Goal: Use online tool/utility: Utilize a website feature to perform a specific function

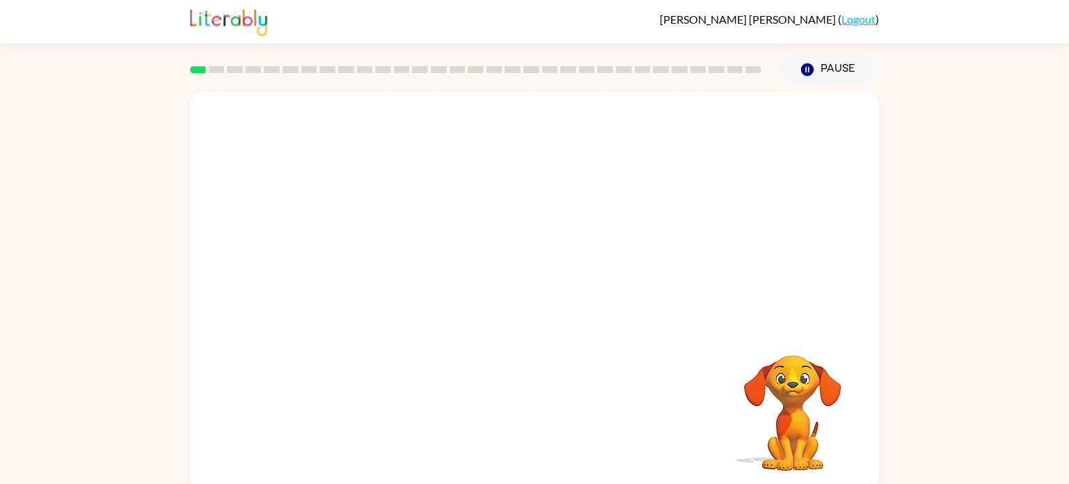
click at [382, 266] on video "Your browser must support playing .mp4 files to use Literably. Please try using…" at bounding box center [534, 209] width 689 height 234
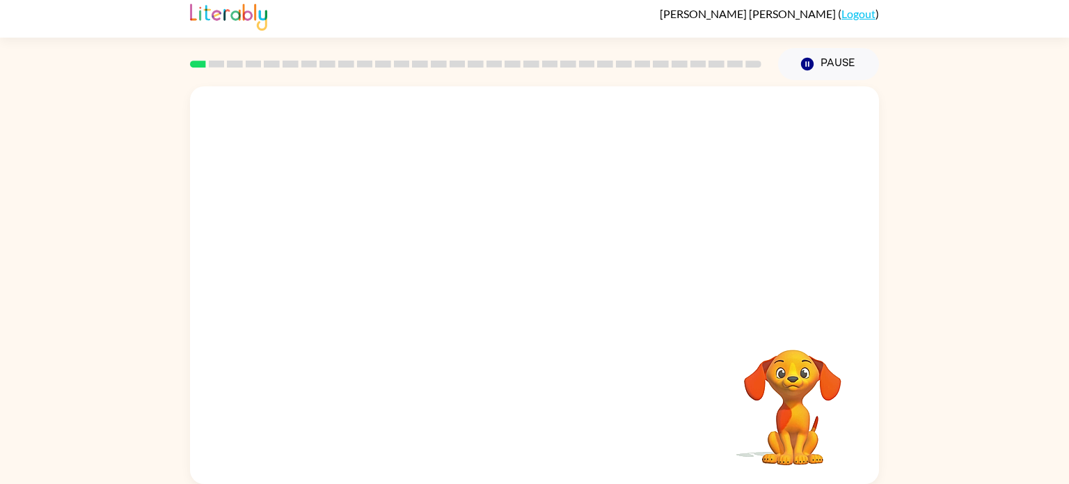
scroll to position [3, 0]
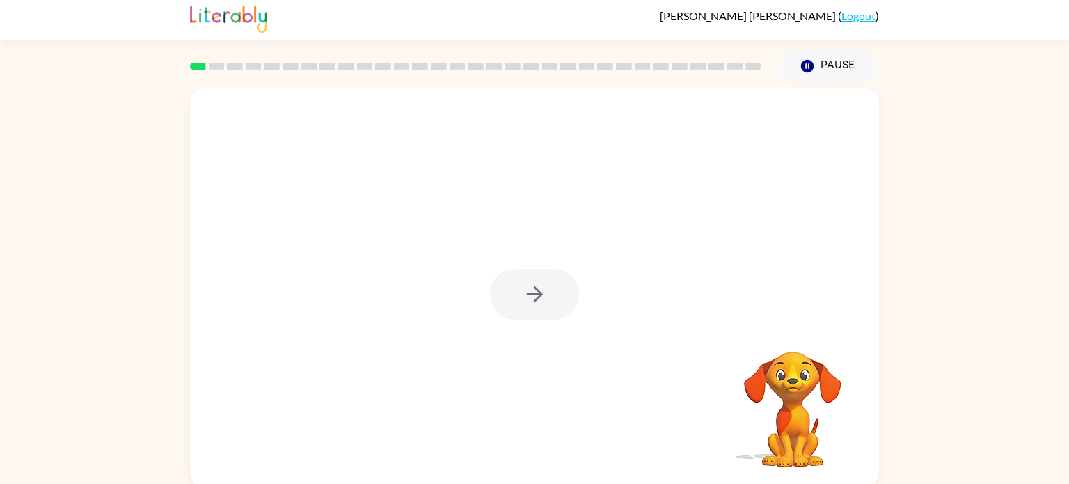
click at [535, 280] on div at bounding box center [534, 294] width 89 height 51
click at [526, 301] on icon "button" at bounding box center [535, 294] width 24 height 24
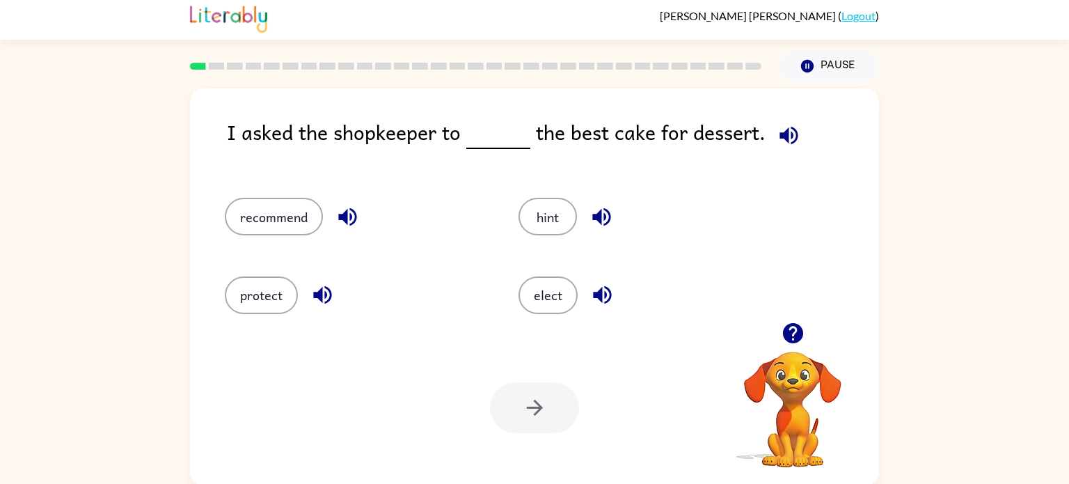
click at [246, 197] on div "recommend" at bounding box center [345, 210] width 294 height 78
click at [262, 209] on button "recommend" at bounding box center [274, 217] width 98 height 38
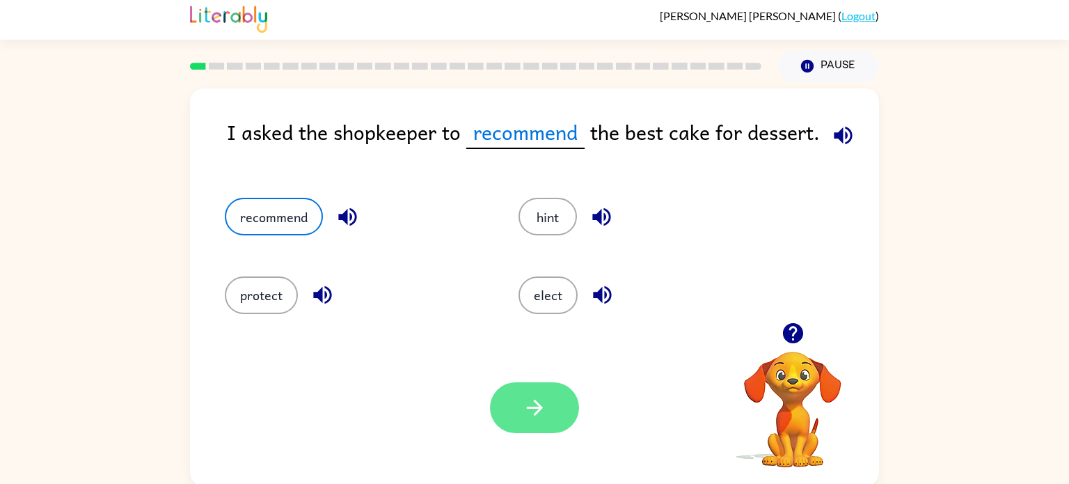
click at [557, 422] on button "button" at bounding box center [534, 407] width 89 height 51
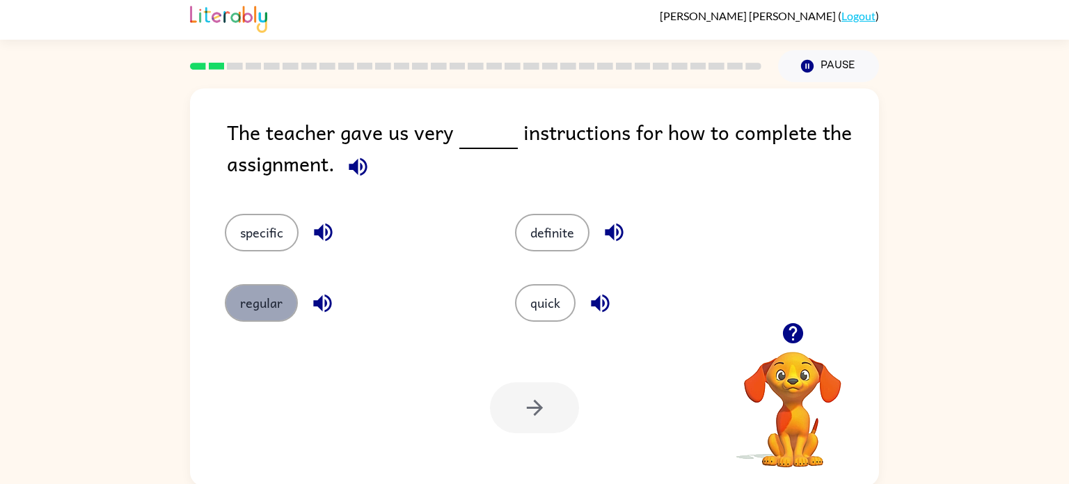
click at [239, 296] on button "regular" at bounding box center [261, 303] width 73 height 38
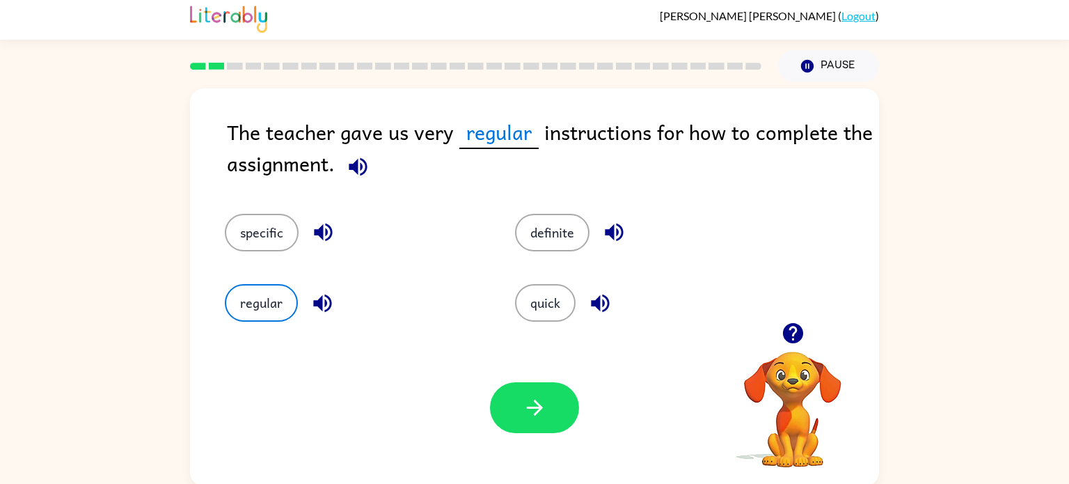
click at [246, 209] on div "specific" at bounding box center [343, 222] width 290 height 70
click at [255, 221] on button "specific" at bounding box center [262, 233] width 74 height 38
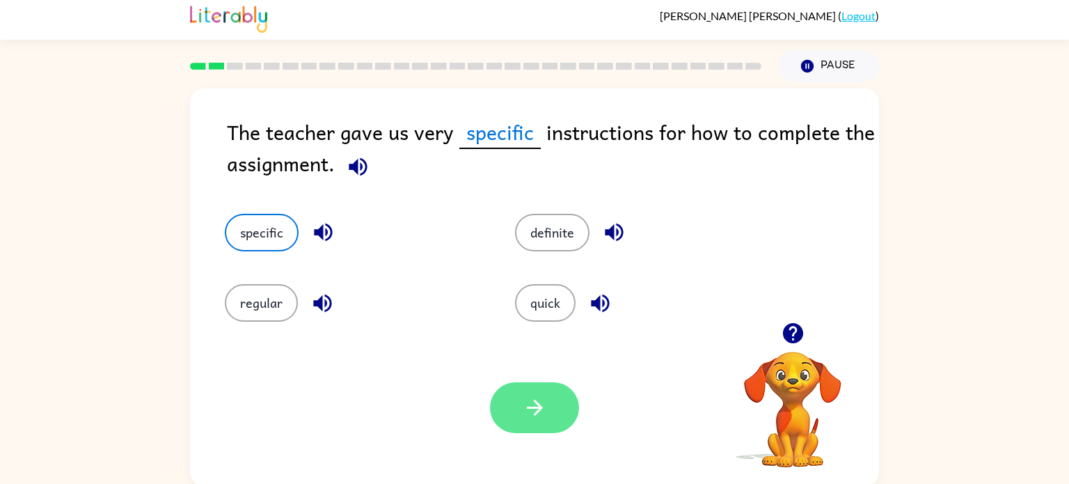
click at [532, 414] on icon "button" at bounding box center [535, 407] width 24 height 24
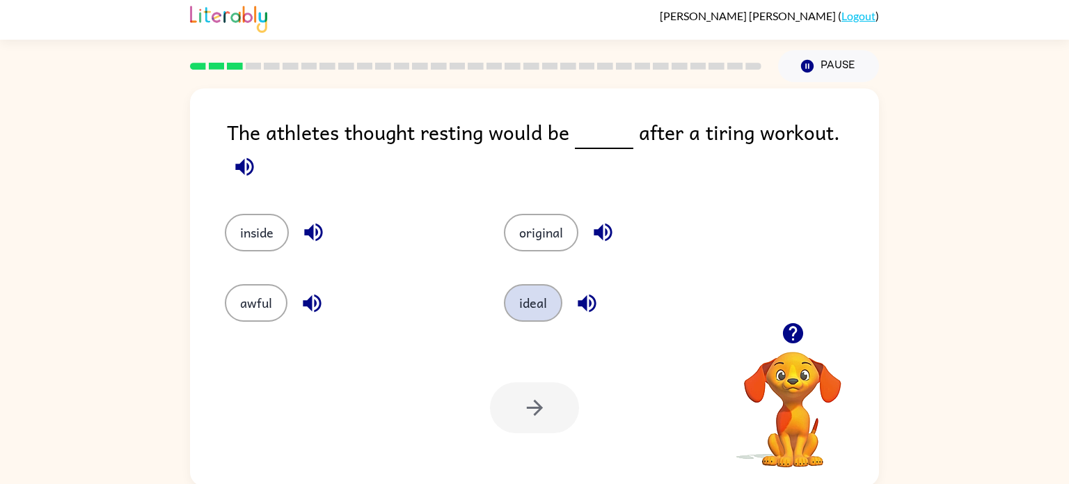
click at [544, 294] on button "ideal" at bounding box center [533, 303] width 58 height 38
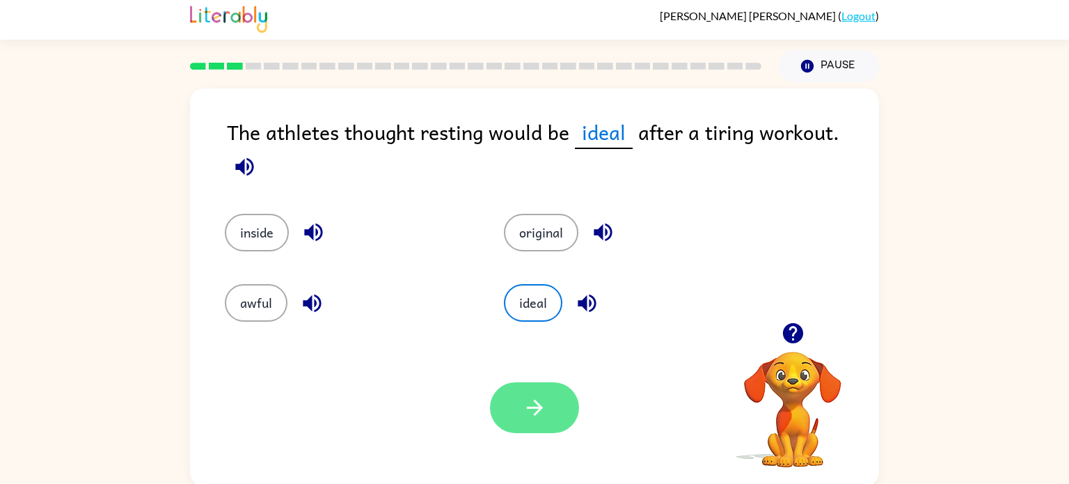
click at [541, 396] on icon "button" at bounding box center [535, 407] width 24 height 24
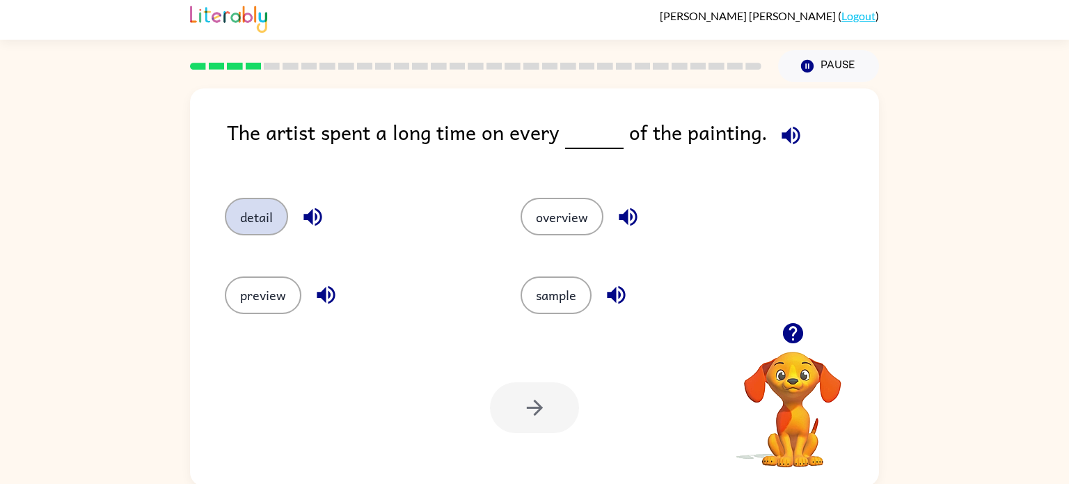
click at [241, 218] on button "detail" at bounding box center [256, 217] width 63 height 38
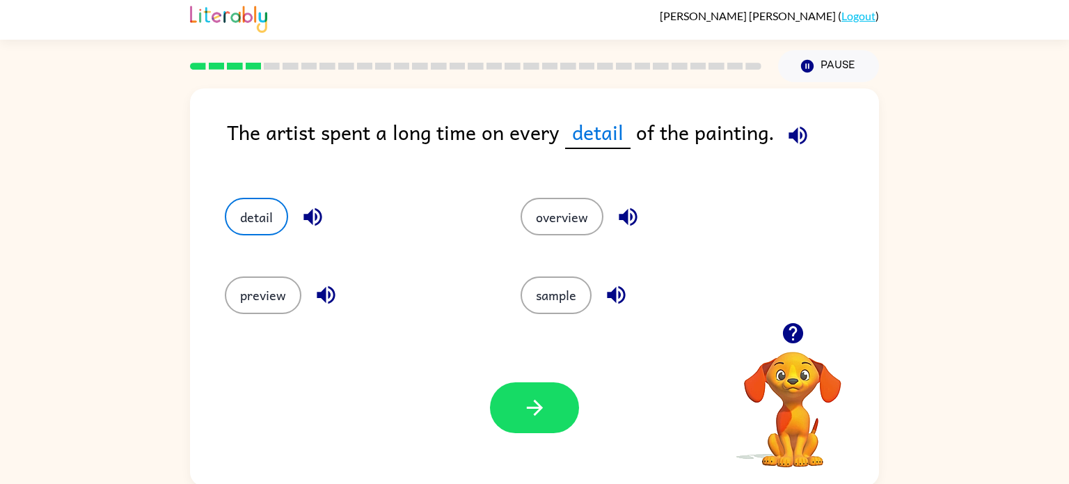
click at [553, 374] on div "Your browser must support playing .mp4 files to use Literably. Please try using…" at bounding box center [534, 407] width 689 height 157
click at [548, 394] on button "button" at bounding box center [534, 407] width 89 height 51
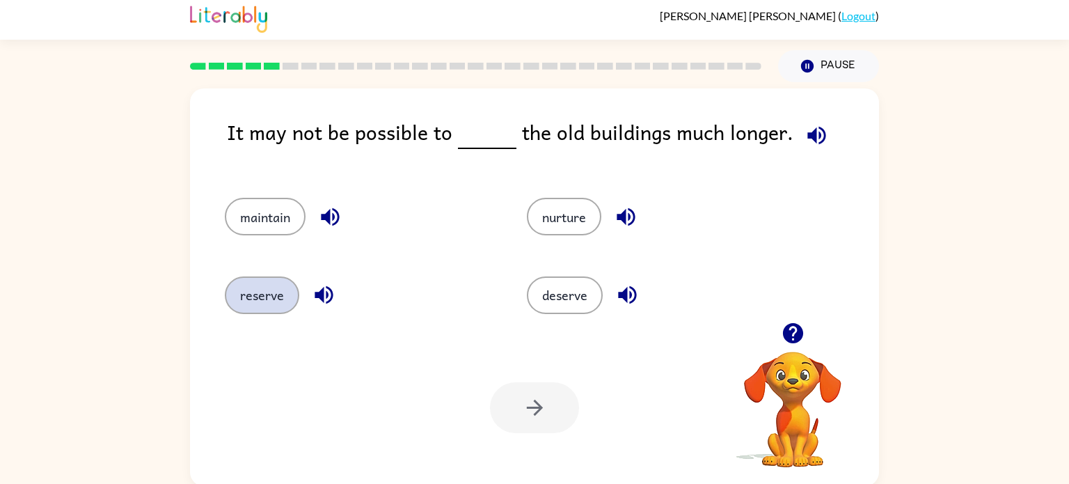
click at [249, 291] on button "reserve" at bounding box center [262, 295] width 74 height 38
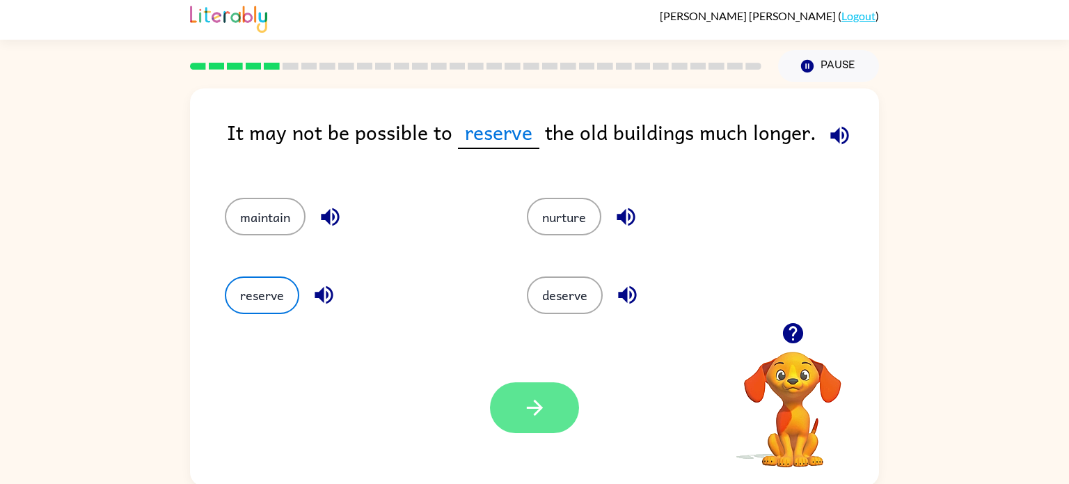
click at [551, 431] on button "button" at bounding box center [534, 407] width 89 height 51
click at [551, 431] on div at bounding box center [534, 407] width 89 height 51
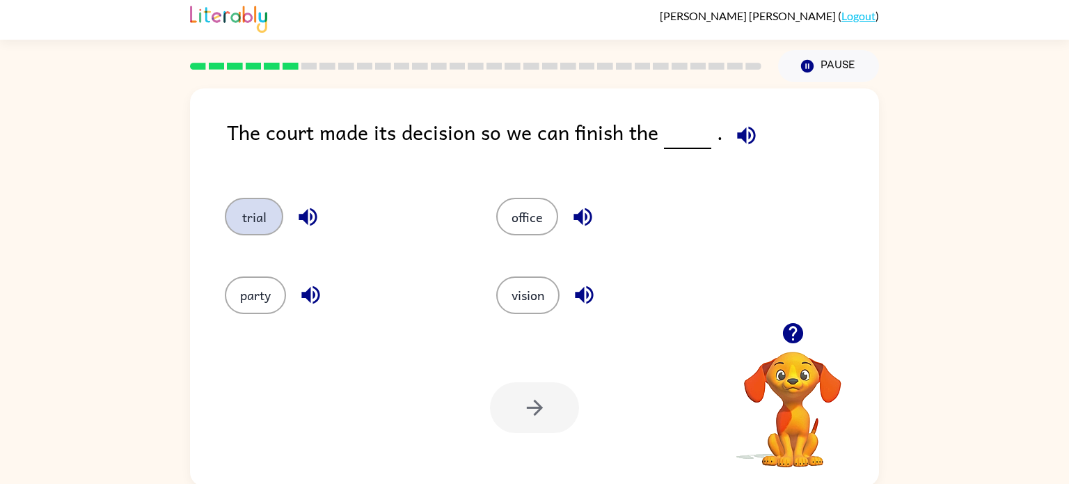
click at [255, 220] on button "trial" at bounding box center [254, 217] width 58 height 38
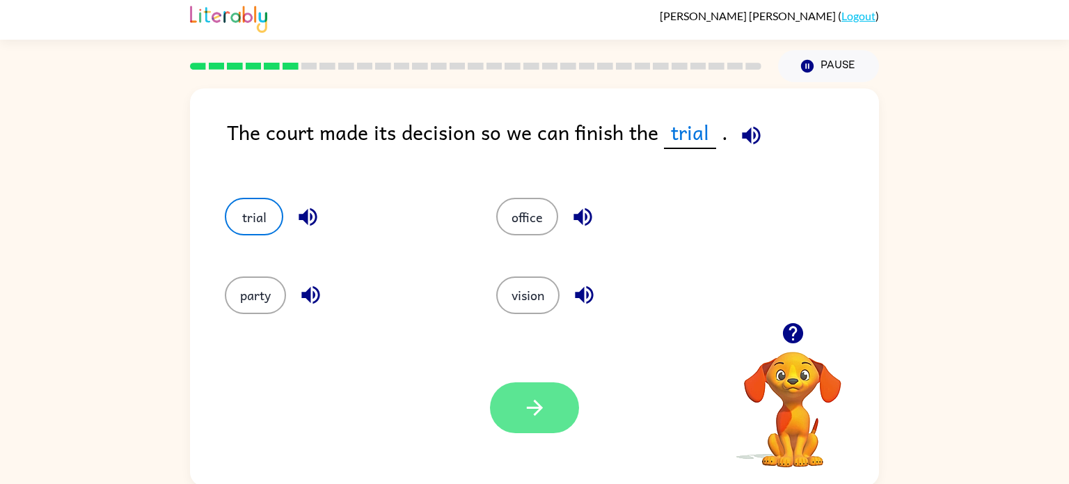
click at [540, 382] on button "button" at bounding box center [534, 407] width 89 height 51
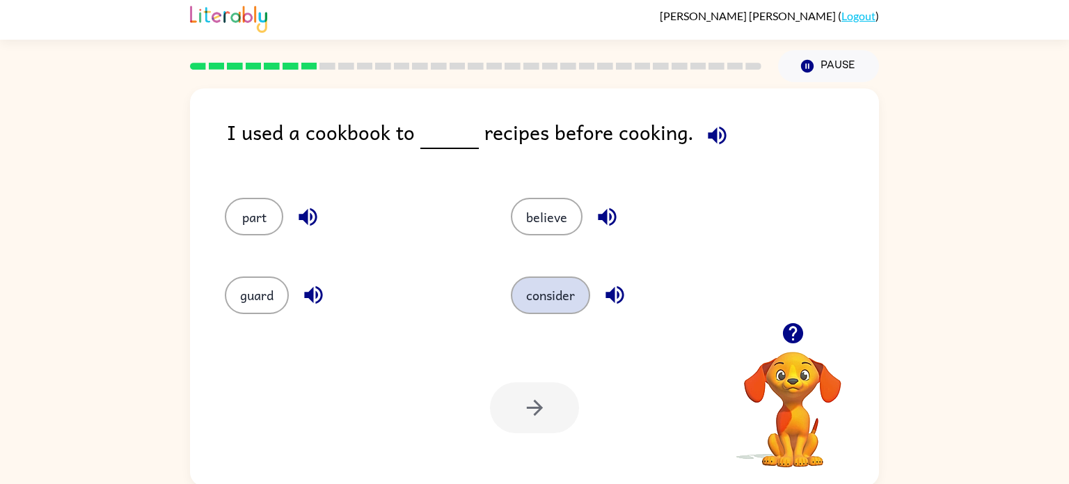
click at [535, 284] on button "consider" at bounding box center [550, 295] width 79 height 38
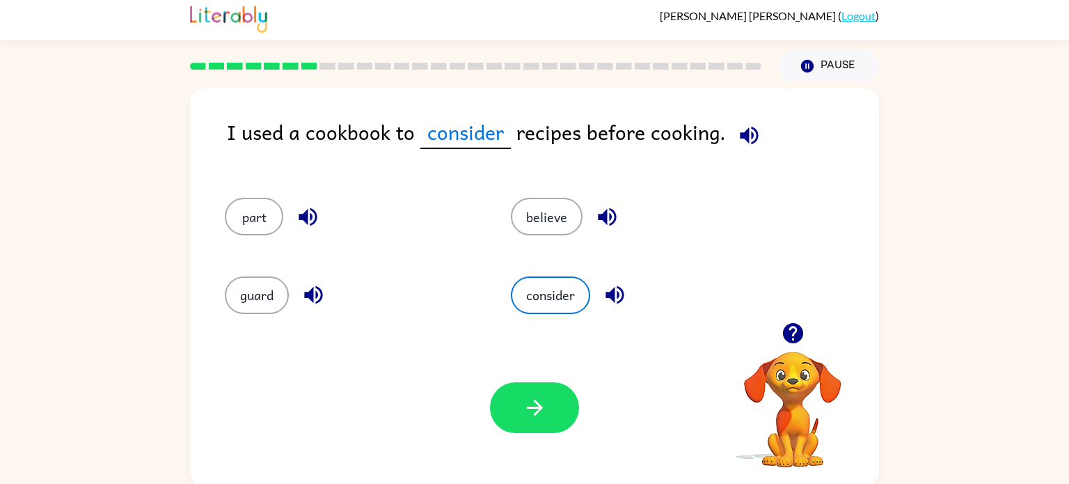
drag, startPoint x: 513, startPoint y: 473, endPoint x: 514, endPoint y: 457, distance: 16.1
click at [514, 457] on div "Your browser must support playing .mp4 files to use Literably. Please try using…" at bounding box center [534, 407] width 689 height 157
click at [525, 416] on icon "button" at bounding box center [535, 407] width 24 height 24
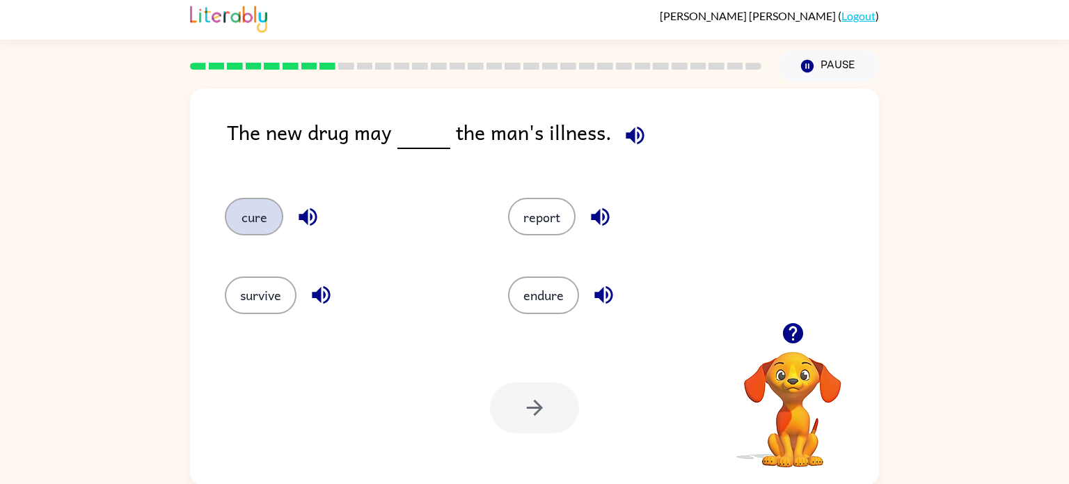
click at [251, 209] on button "cure" at bounding box center [254, 217] width 58 height 38
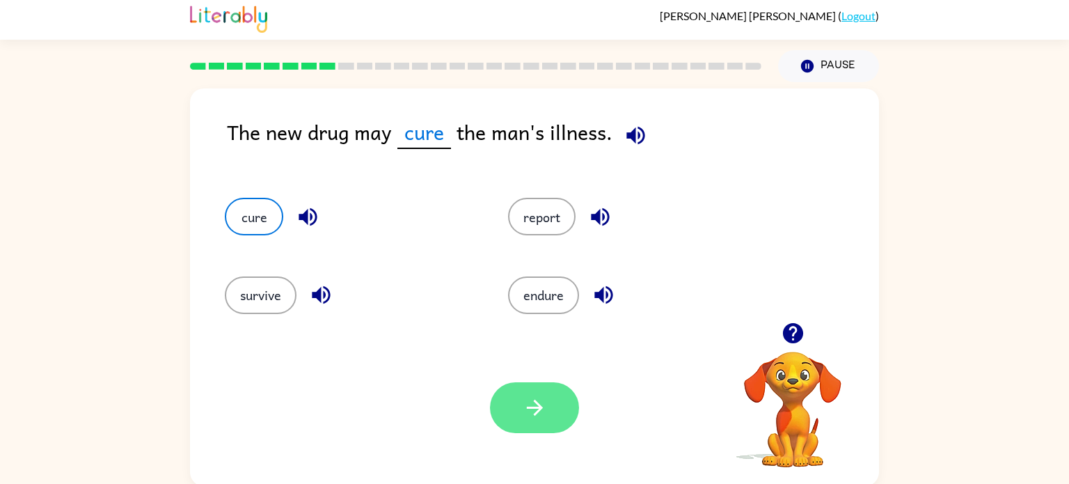
click at [526, 424] on button "button" at bounding box center [534, 407] width 89 height 51
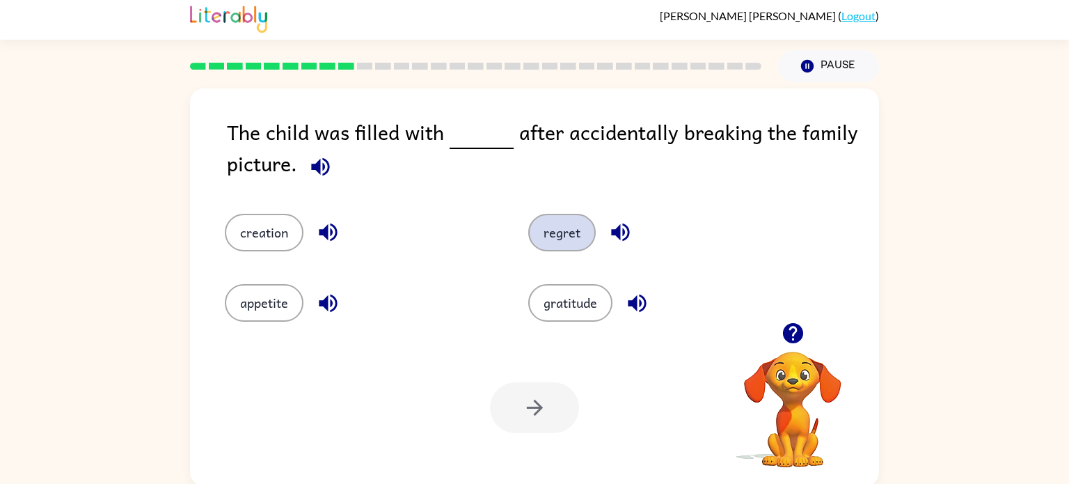
click at [564, 229] on button "regret" at bounding box center [562, 233] width 68 height 38
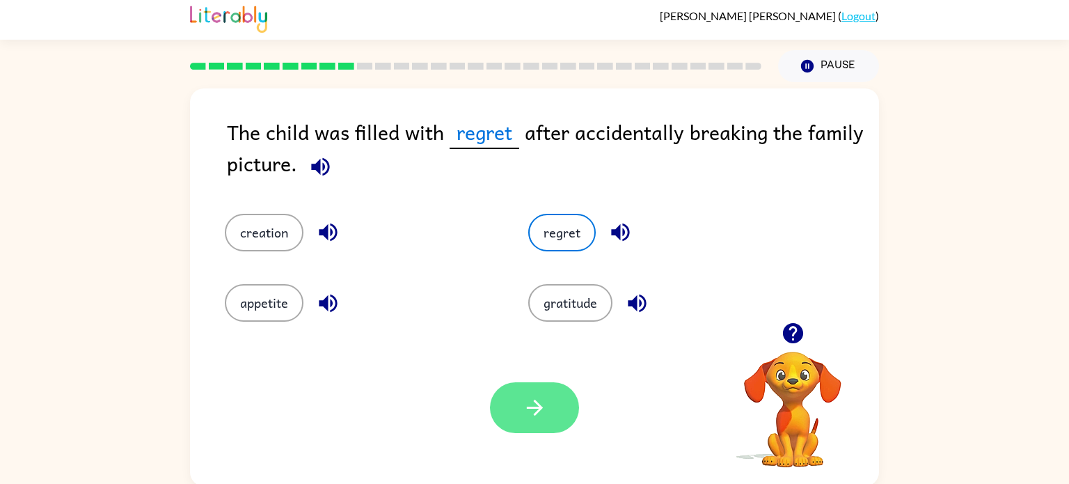
click at [530, 388] on button "button" at bounding box center [534, 407] width 89 height 51
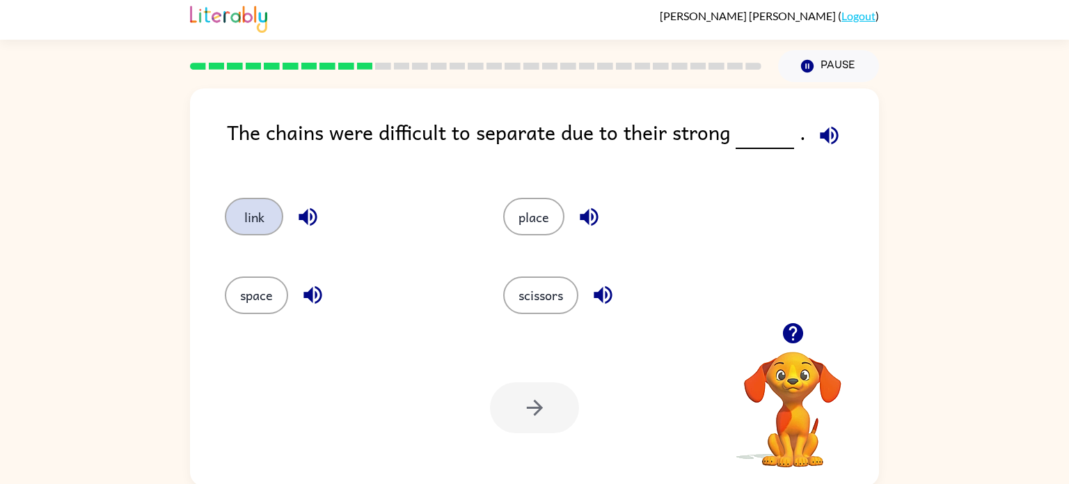
click at [273, 218] on button "link" at bounding box center [254, 217] width 58 height 38
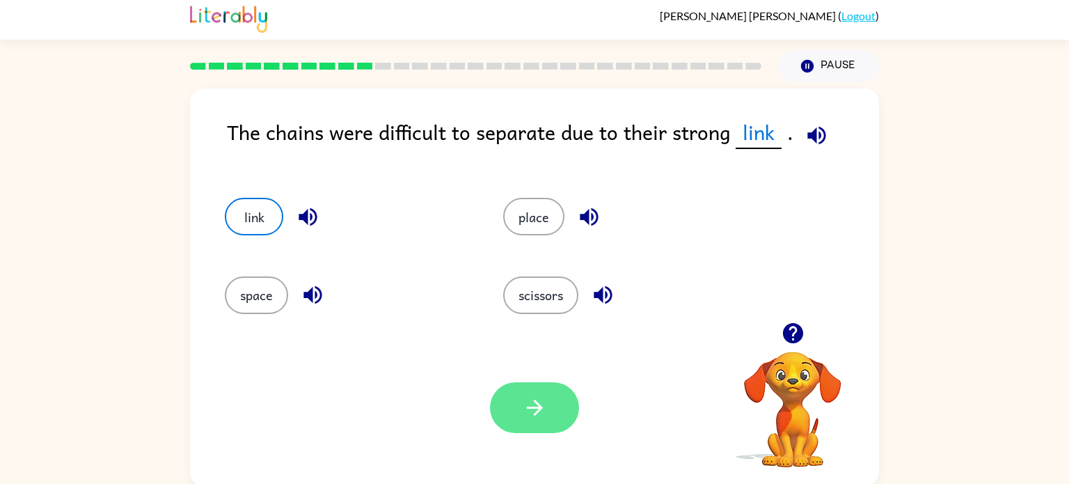
click at [549, 398] on button "button" at bounding box center [534, 407] width 89 height 51
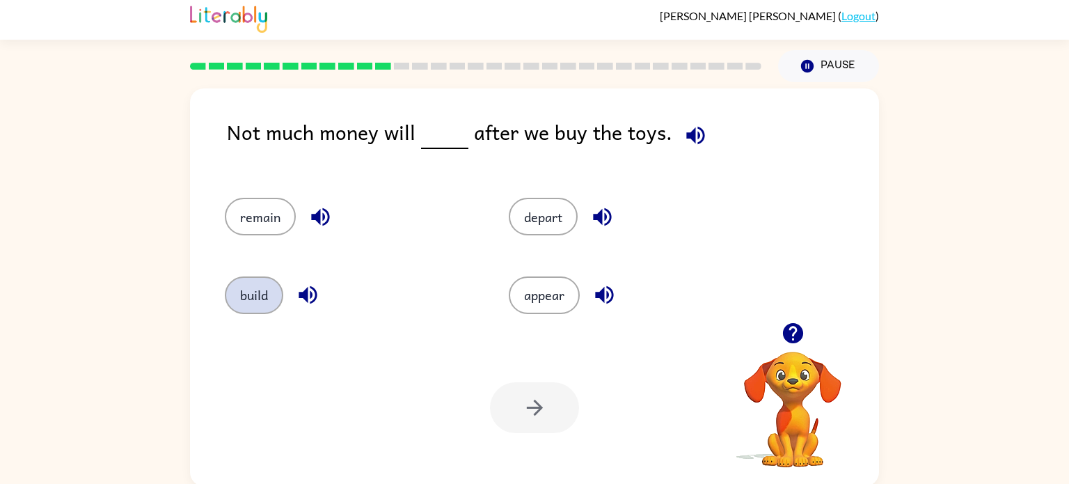
click at [255, 286] on button "build" at bounding box center [254, 295] width 58 height 38
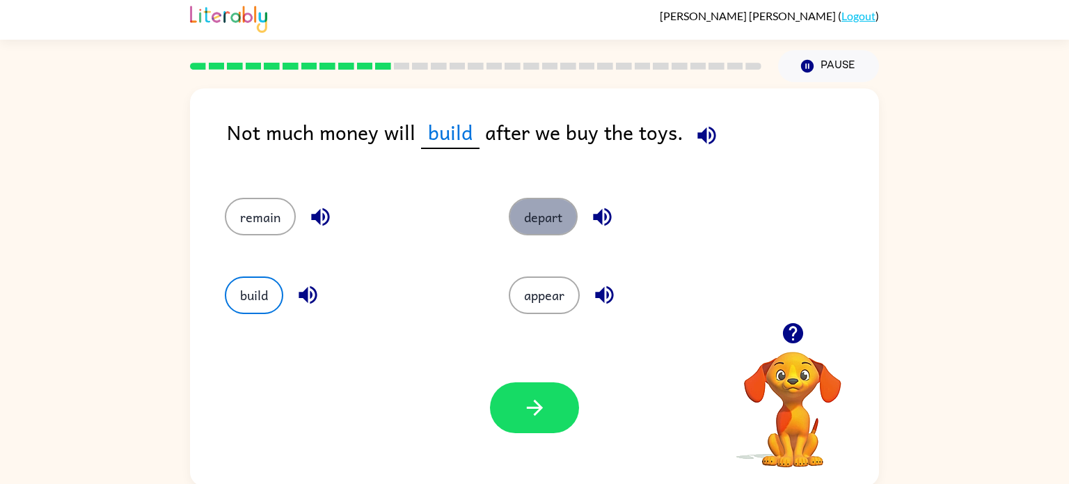
click at [527, 231] on button "depart" at bounding box center [543, 217] width 69 height 38
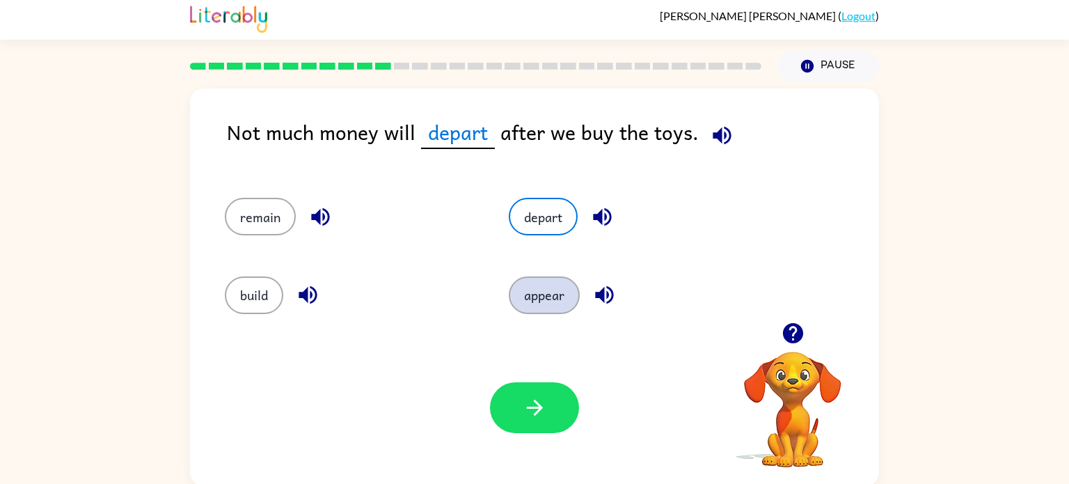
click at [560, 285] on button "appear" at bounding box center [544, 295] width 71 height 38
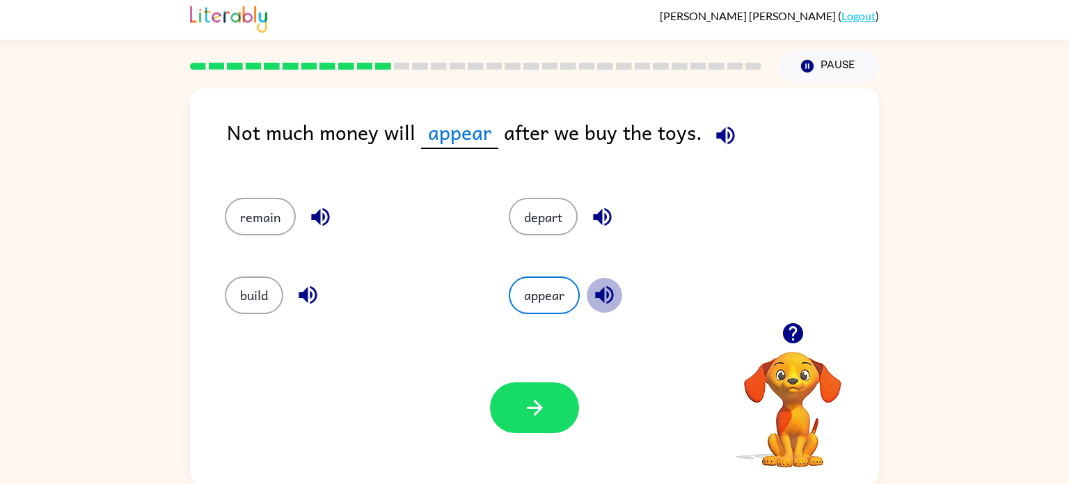
click at [599, 300] on icon "button" at bounding box center [604, 295] width 24 height 24
click at [540, 410] on icon "button" at bounding box center [535, 407] width 24 height 24
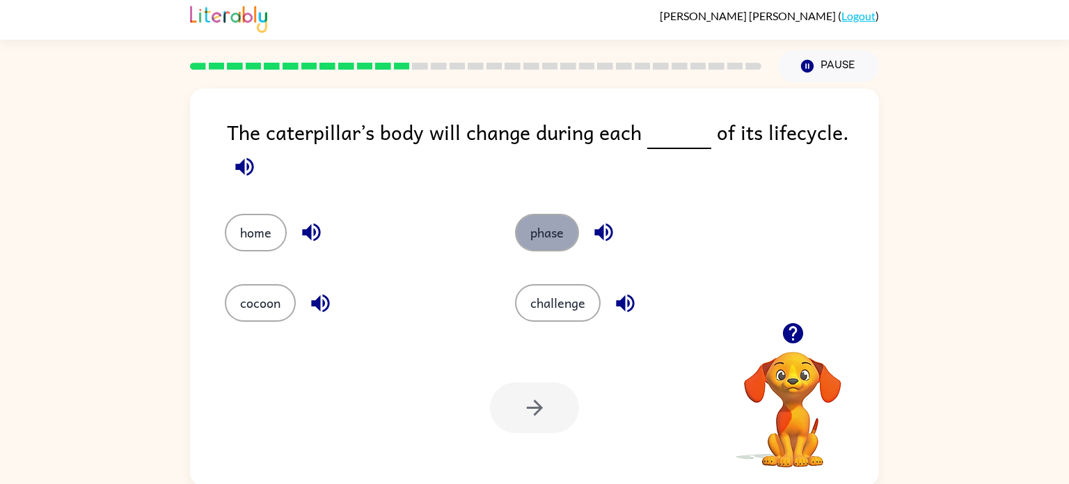
click at [536, 233] on button "phase" at bounding box center [547, 233] width 64 height 38
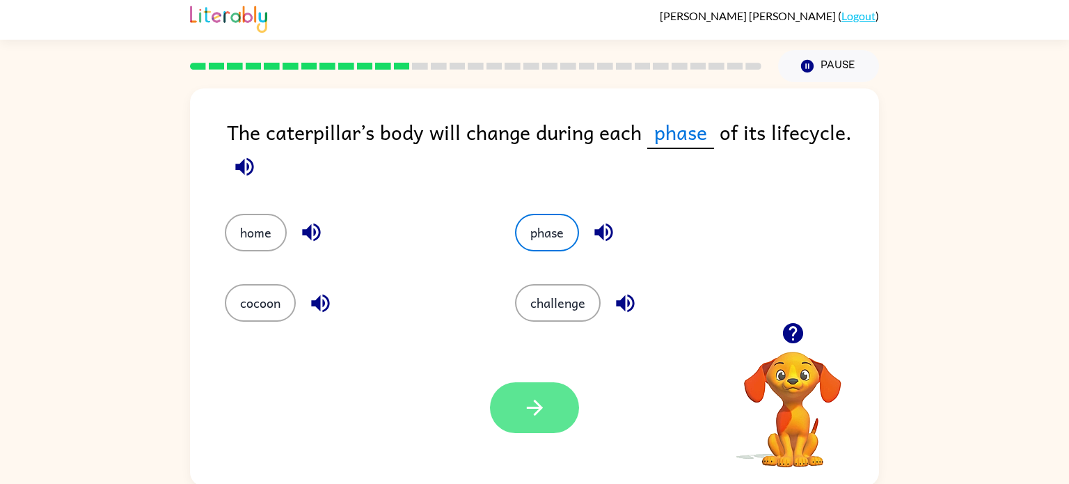
click at [544, 404] on icon "button" at bounding box center [535, 407] width 24 height 24
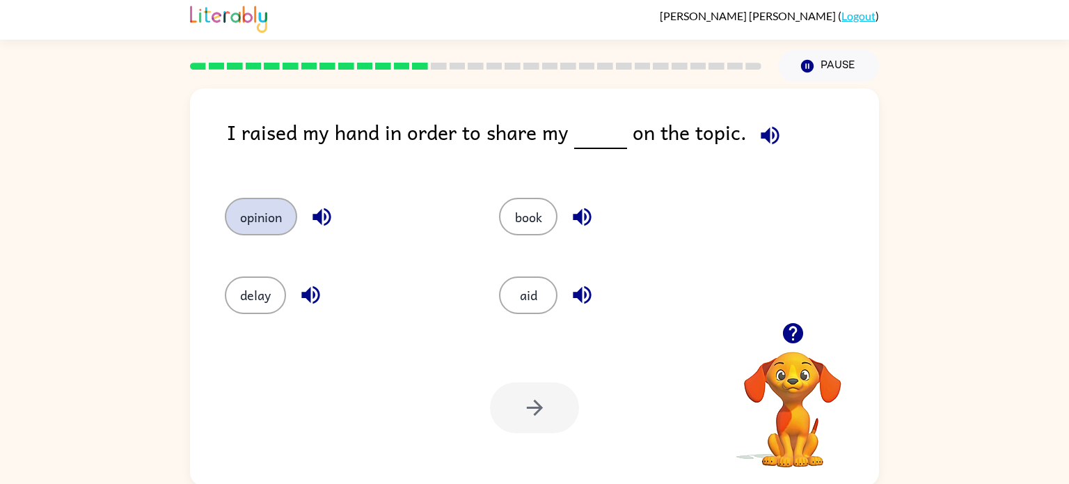
click at [278, 209] on button "opinion" at bounding box center [261, 217] width 72 height 38
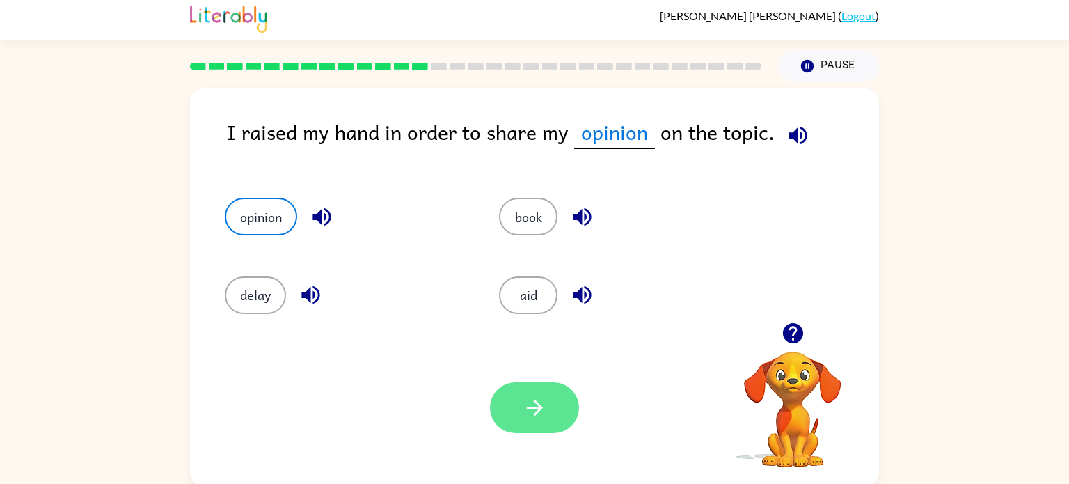
click at [538, 402] on icon "button" at bounding box center [535, 407] width 24 height 24
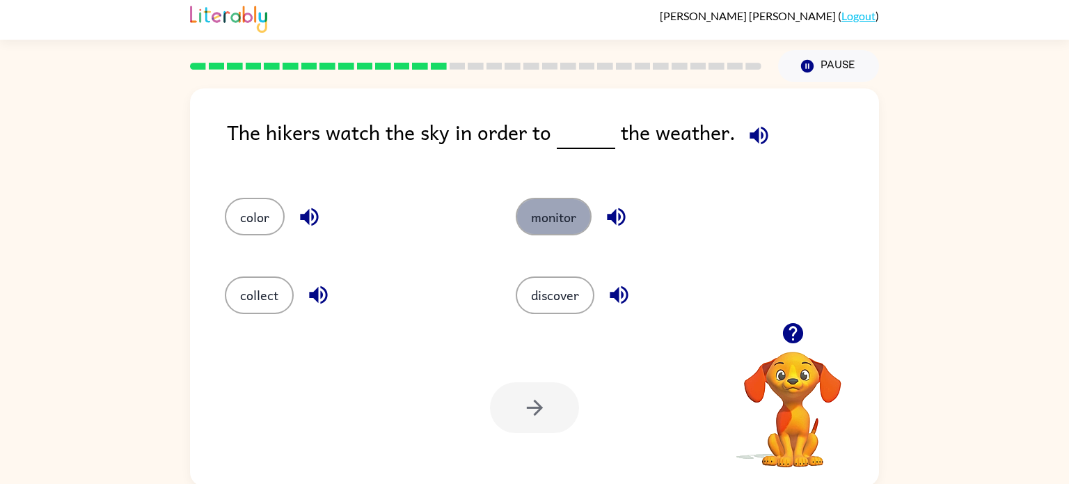
click at [536, 219] on button "monitor" at bounding box center [554, 217] width 76 height 38
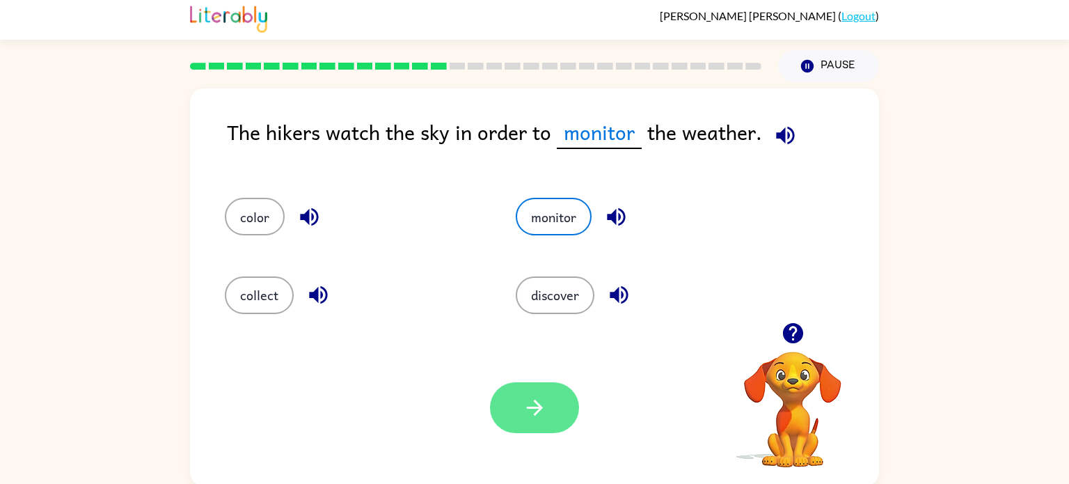
click at [516, 409] on button "button" at bounding box center [534, 407] width 89 height 51
click at [516, 409] on div at bounding box center [534, 407] width 89 height 51
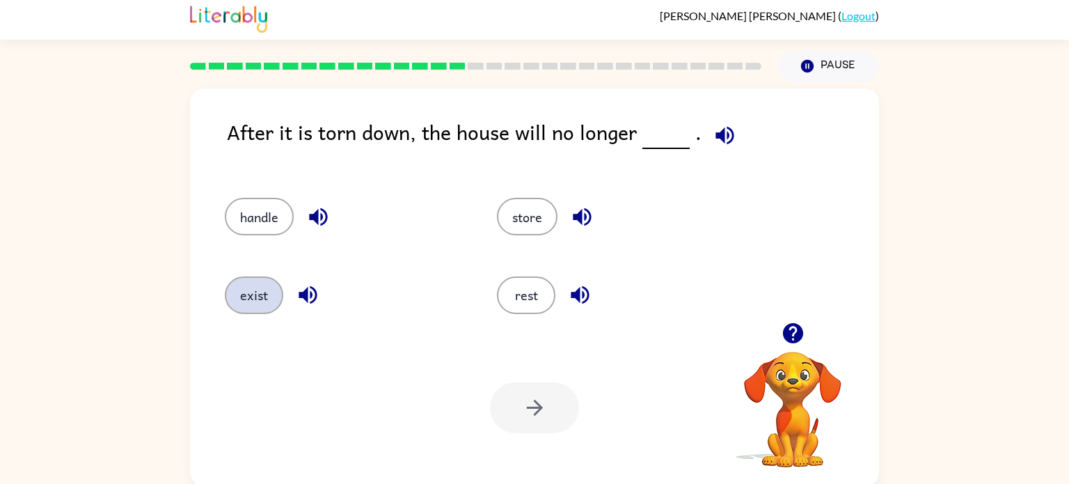
click at [235, 283] on button "exist" at bounding box center [254, 295] width 58 height 38
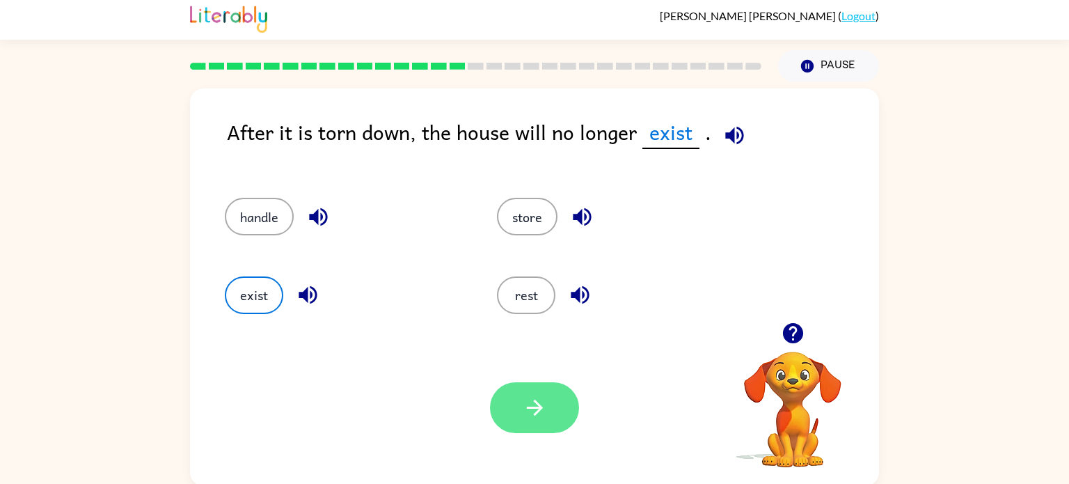
click at [537, 398] on icon "button" at bounding box center [535, 407] width 24 height 24
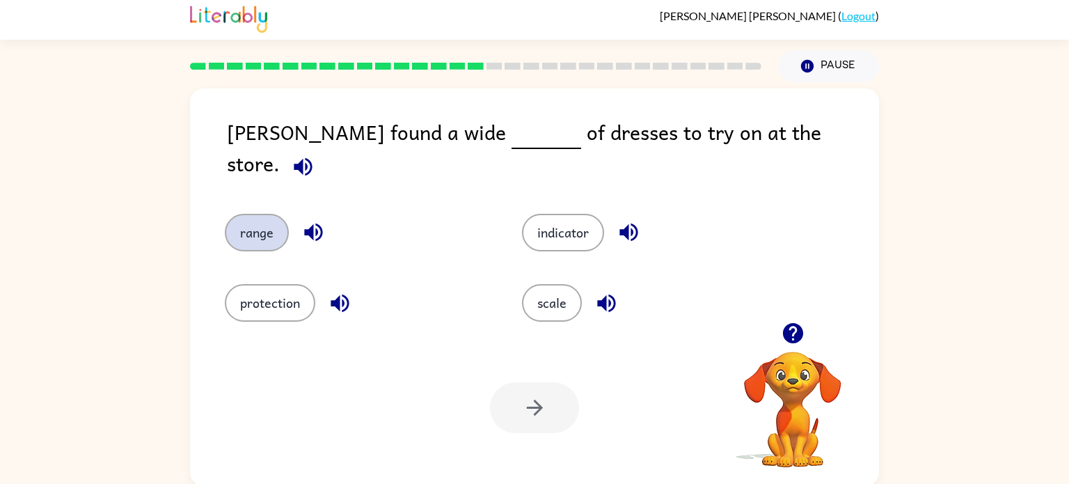
click at [251, 218] on button "range" at bounding box center [257, 233] width 64 height 38
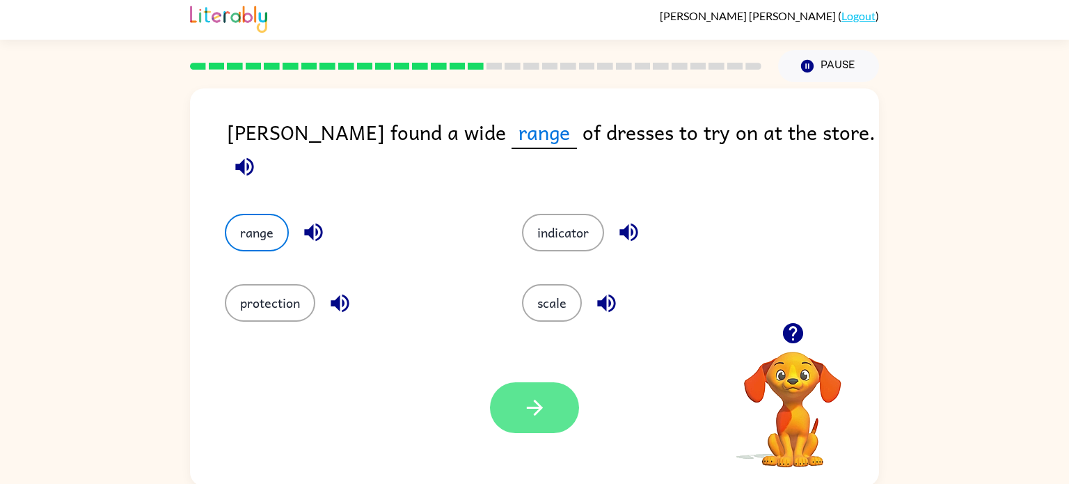
click at [538, 409] on icon "button" at bounding box center [534, 408] width 16 height 16
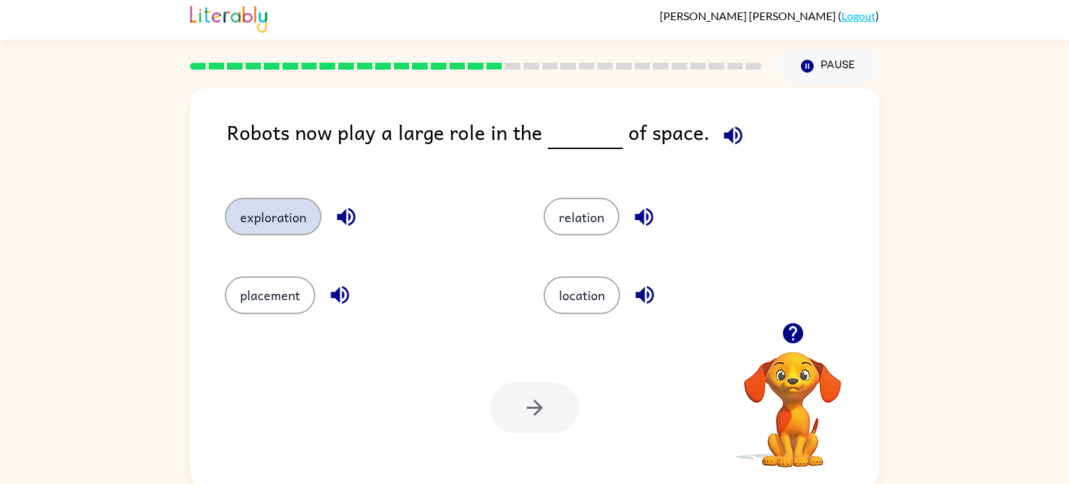
click at [258, 204] on button "exploration" at bounding box center [273, 217] width 97 height 38
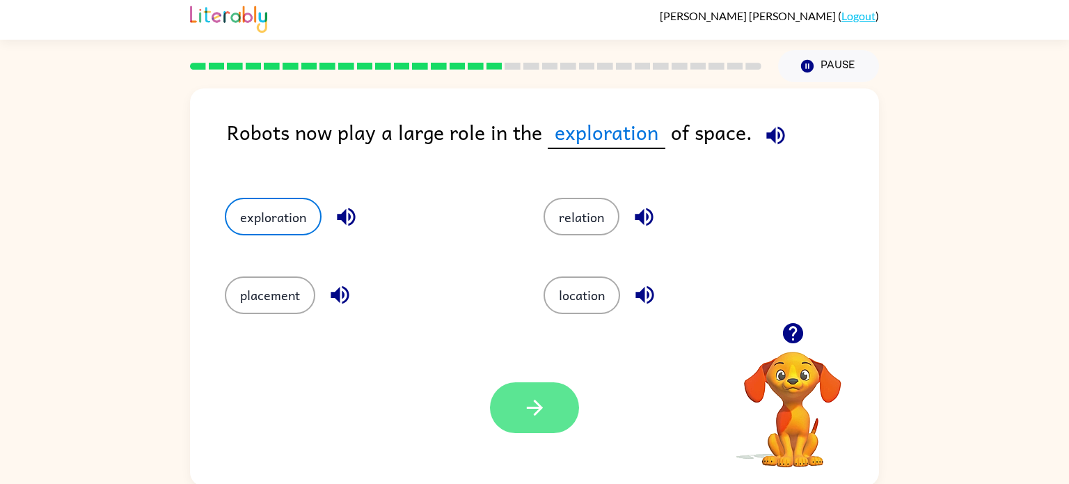
click at [521, 394] on button "button" at bounding box center [534, 407] width 89 height 51
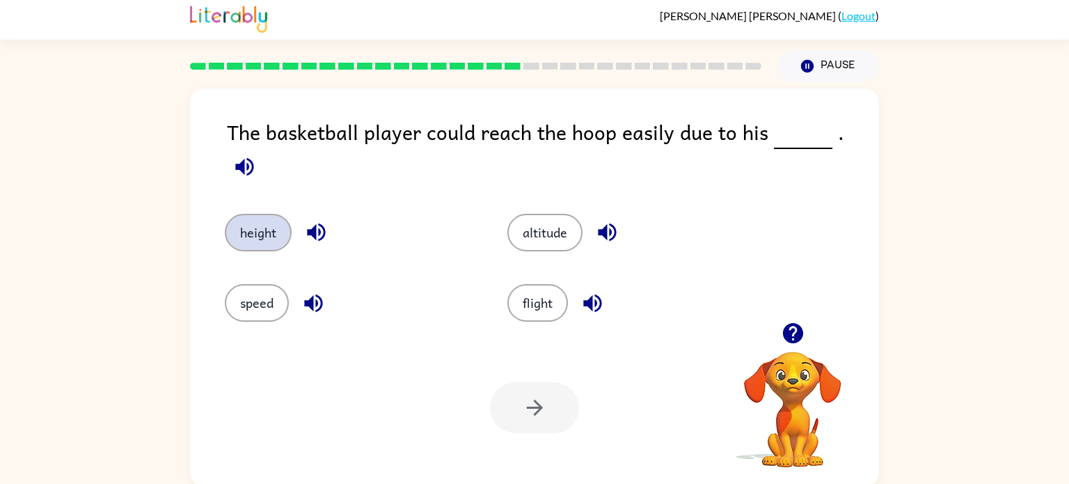
click at [251, 214] on button "height" at bounding box center [258, 233] width 67 height 38
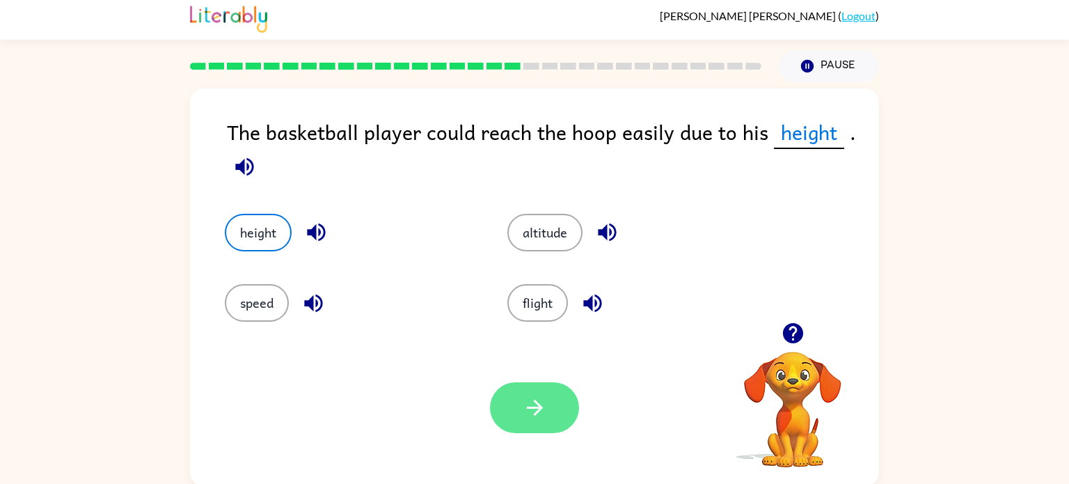
click at [564, 411] on button "button" at bounding box center [534, 407] width 89 height 51
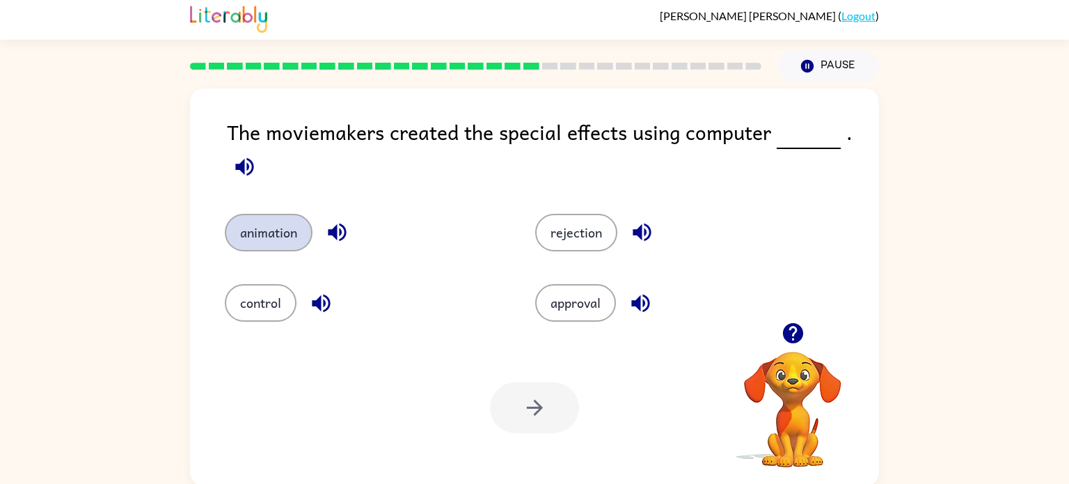
click at [263, 224] on button "animation" at bounding box center [269, 233] width 88 height 38
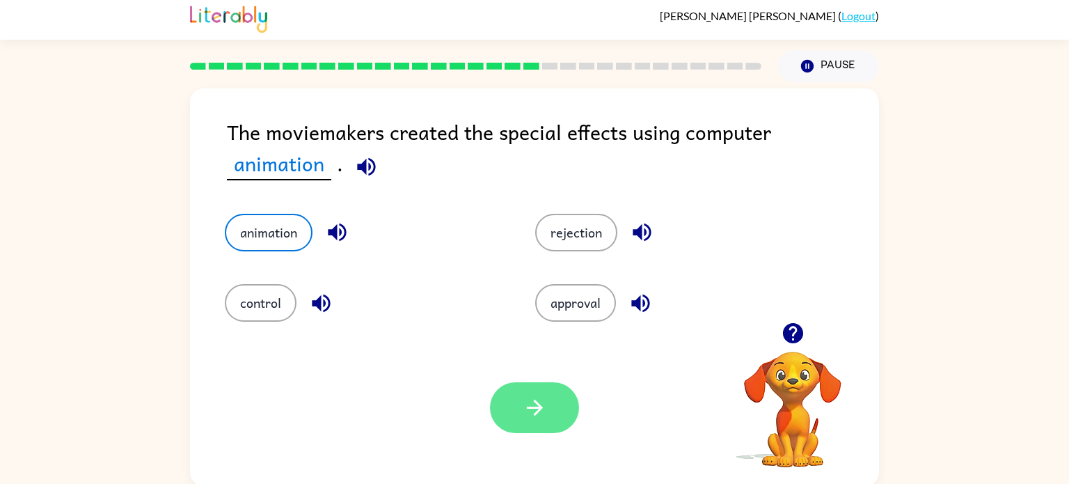
click at [558, 430] on button "button" at bounding box center [534, 407] width 89 height 51
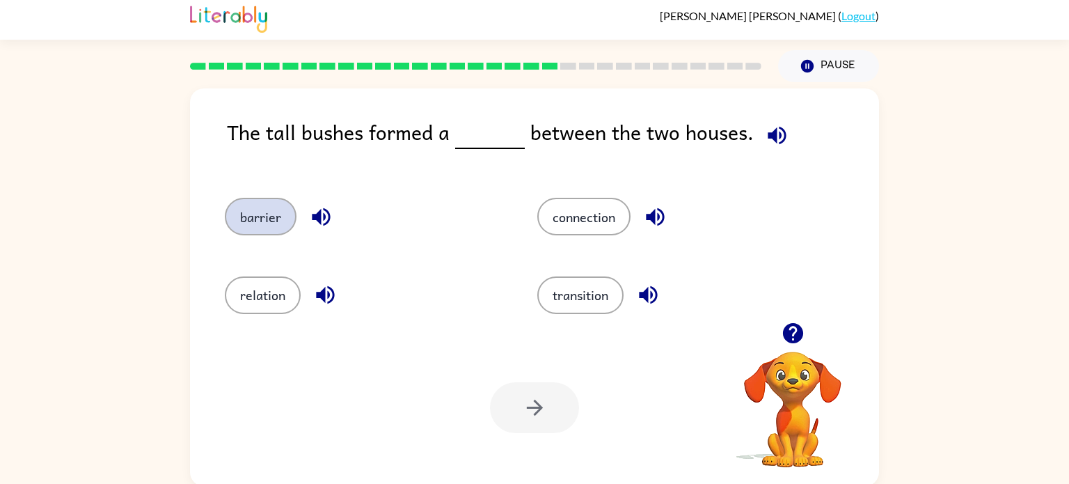
click at [249, 211] on button "barrier" at bounding box center [261, 217] width 72 height 38
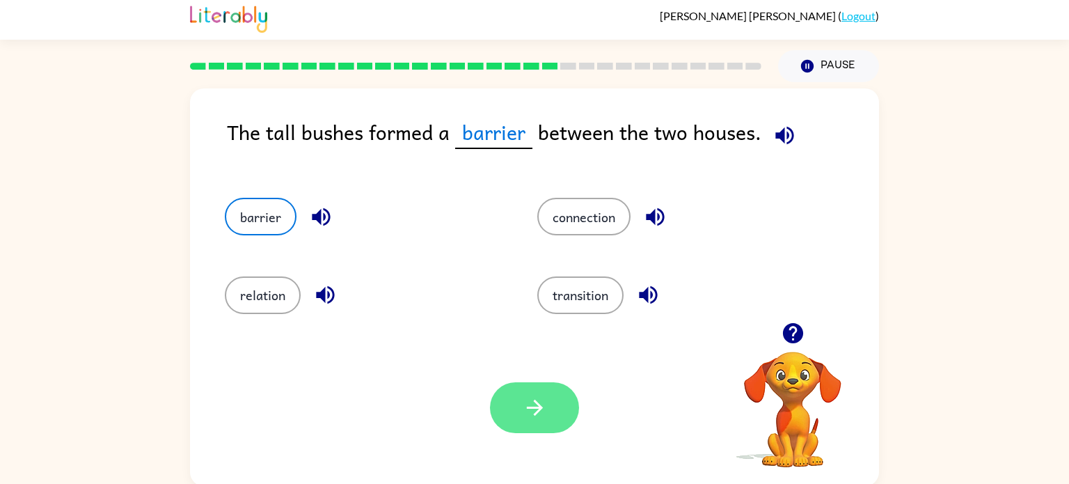
click at [530, 388] on button "button" at bounding box center [534, 407] width 89 height 51
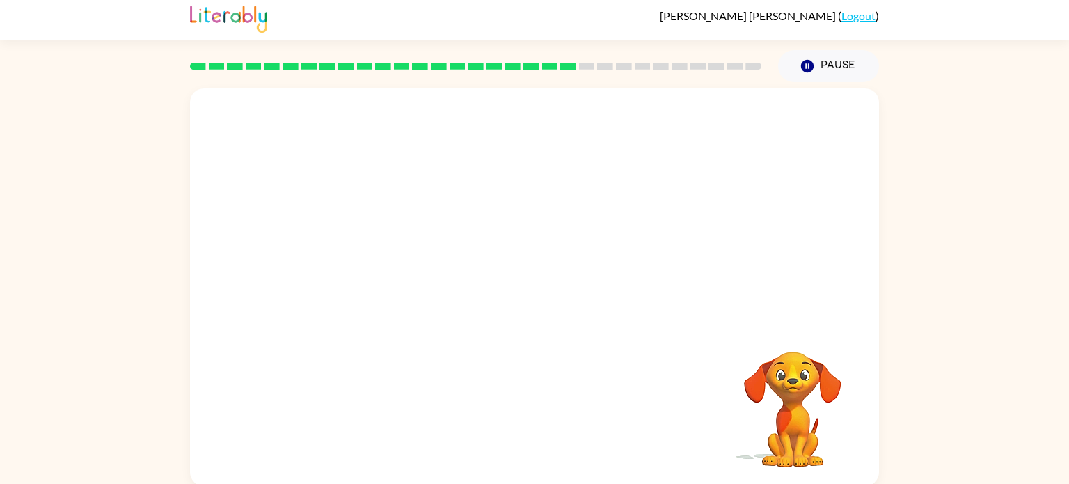
click at [404, 277] on video "Your browser must support playing .mp4 files to use Literably. Please try using…" at bounding box center [534, 205] width 689 height 234
click at [404, 276] on video "Your browser must support playing .mp4 files to use Literably. Please try using…" at bounding box center [534, 205] width 689 height 234
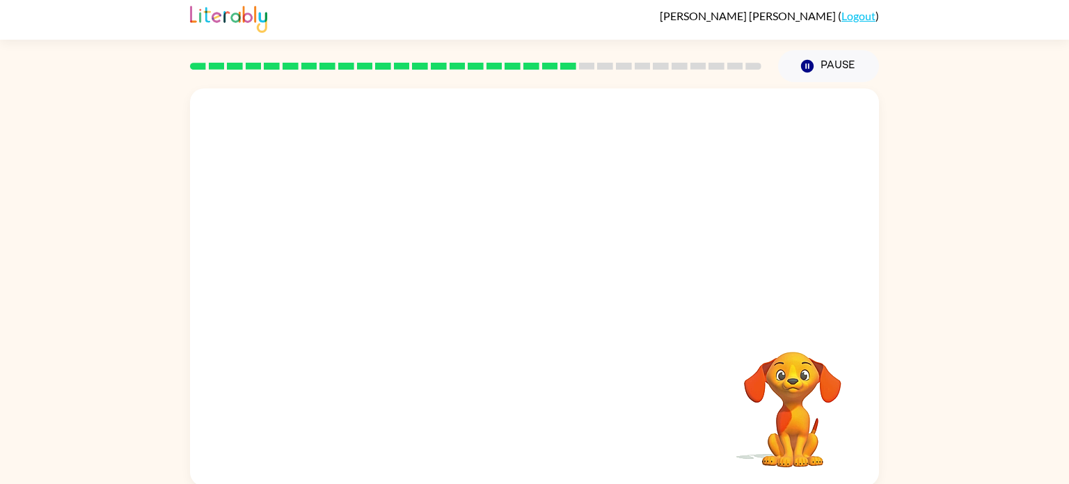
click at [404, 276] on video "Your browser must support playing .mp4 files to use Literably. Please try using…" at bounding box center [534, 205] width 689 height 234
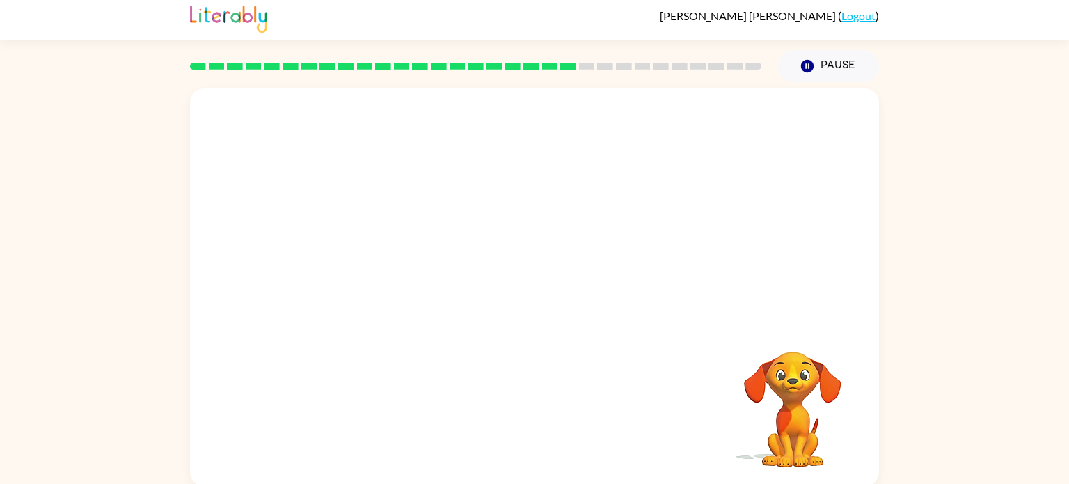
click at [404, 276] on video "Your browser must support playing .mp4 files to use Literably. Please try using…" at bounding box center [534, 205] width 689 height 234
click at [405, 276] on video "Your browser must support playing .mp4 files to use Literably. Please try using…" at bounding box center [534, 205] width 689 height 234
click at [409, 277] on video "Your browser must support playing .mp4 files to use Literably. Please try using…" at bounding box center [534, 205] width 689 height 234
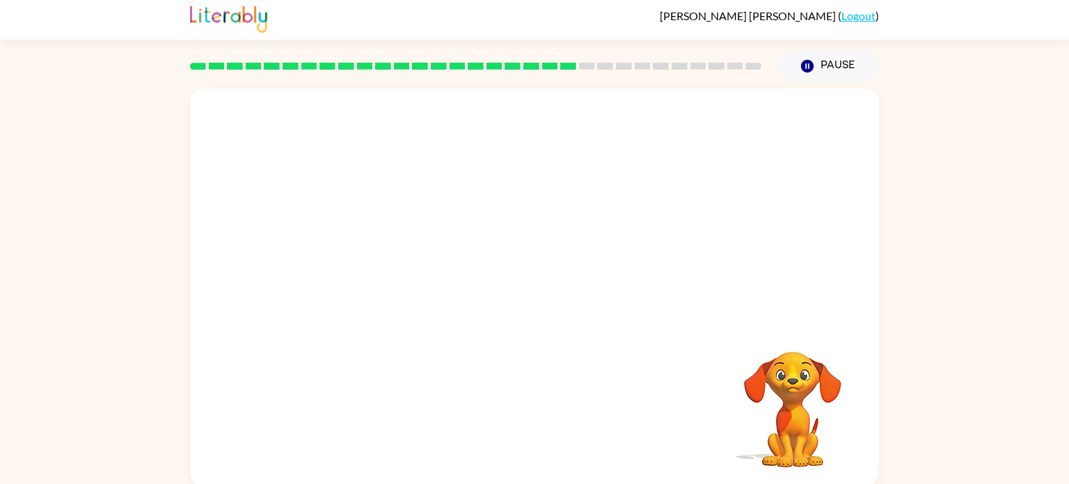
click at [409, 277] on video "Your browser must support playing .mp4 files to use Literably. Please try using…" at bounding box center [534, 205] width 689 height 234
click at [554, 300] on button "button" at bounding box center [534, 294] width 89 height 51
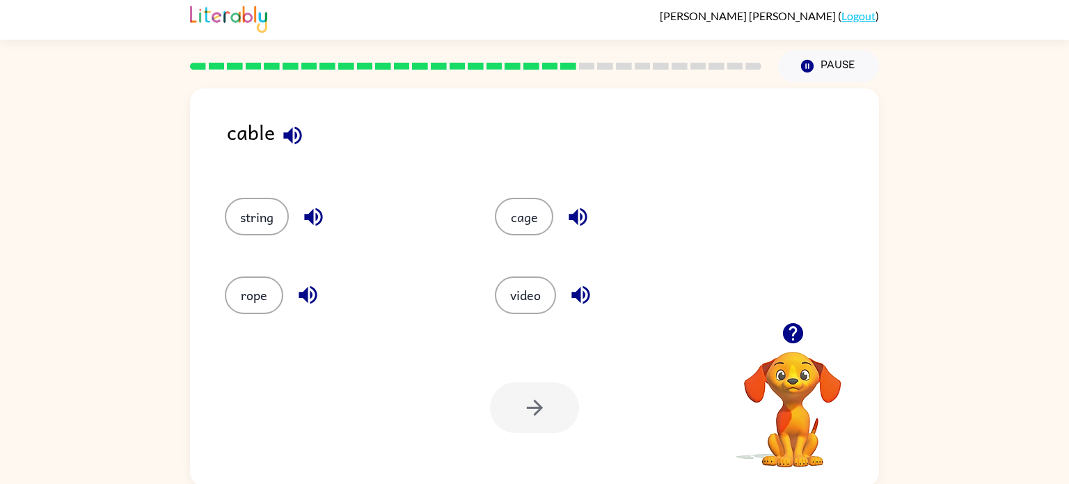
click at [286, 127] on icon "button" at bounding box center [292, 135] width 24 height 24
click at [260, 293] on button "rope" at bounding box center [254, 295] width 58 height 38
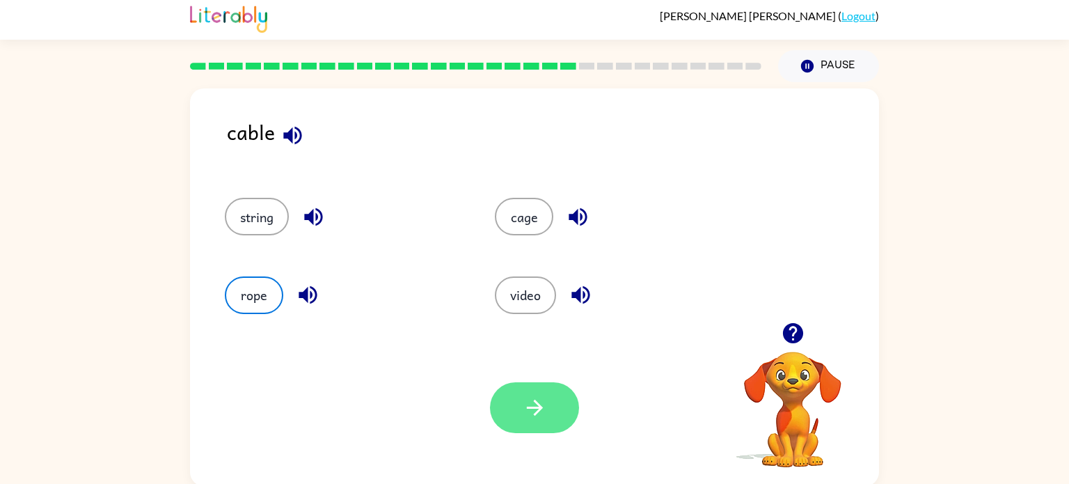
click at [539, 403] on icon "button" at bounding box center [535, 407] width 24 height 24
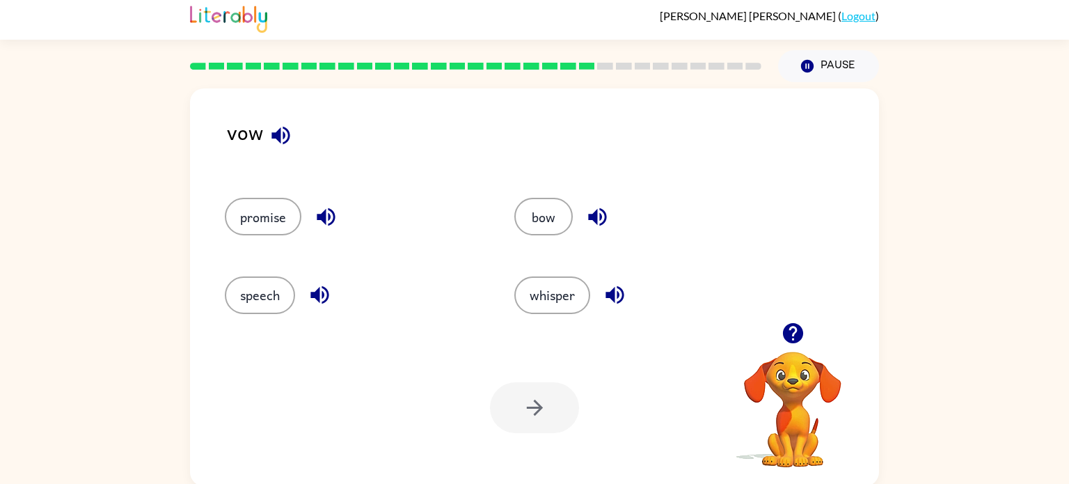
click at [270, 118] on div "vow" at bounding box center [553, 143] width 652 height 54
click at [287, 135] on icon "button" at bounding box center [281, 135] width 24 height 24
click at [290, 220] on button "promise" at bounding box center [263, 217] width 77 height 38
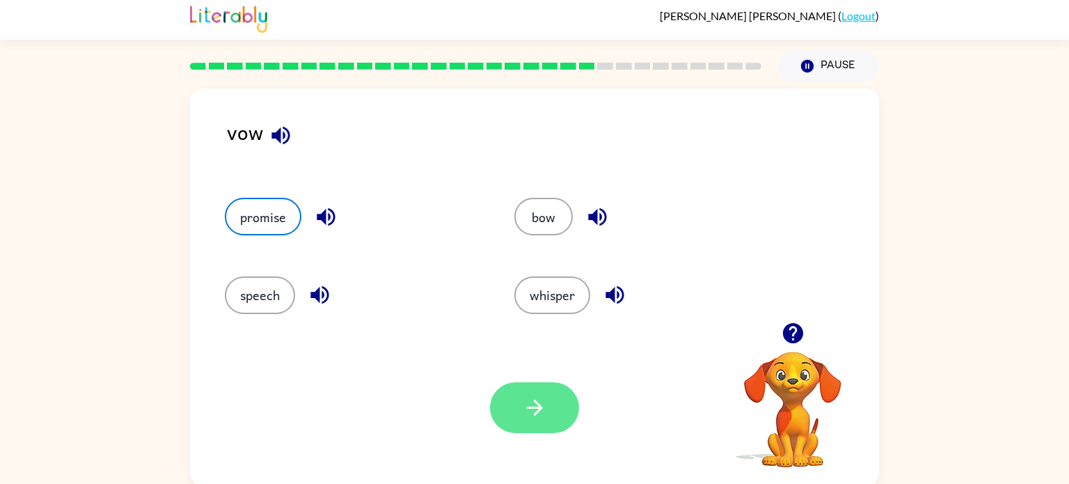
click at [522, 423] on button "button" at bounding box center [534, 407] width 89 height 51
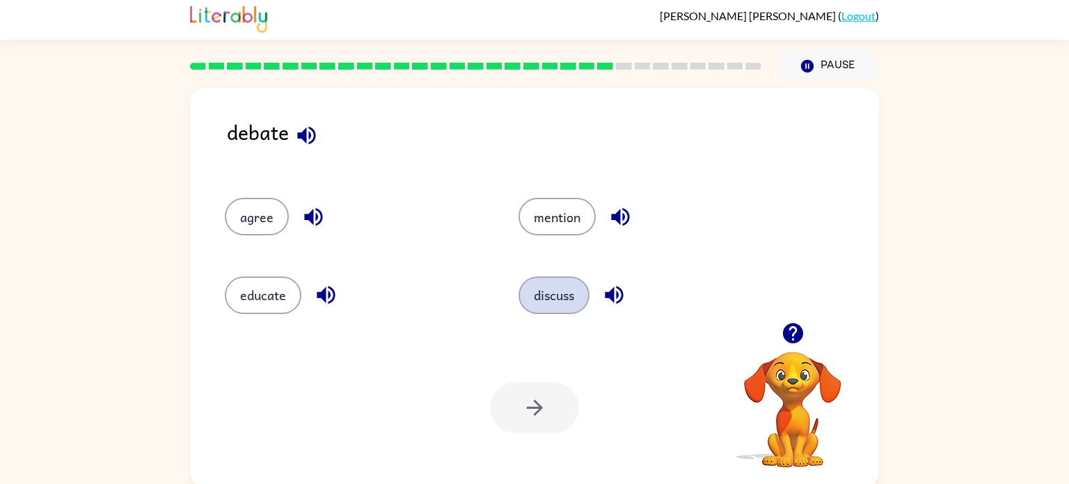
click at [576, 300] on button "discuss" at bounding box center [554, 295] width 71 height 38
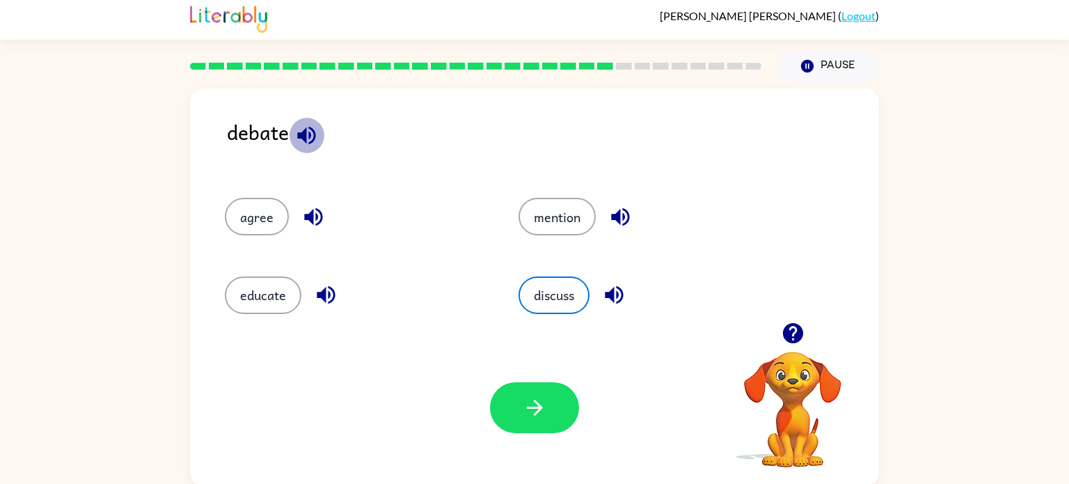
click at [316, 132] on icon "button" at bounding box center [306, 135] width 24 height 24
click at [618, 300] on icon "button" at bounding box center [614, 295] width 24 height 24
click at [309, 210] on icon "button" at bounding box center [313, 217] width 24 height 24
click at [326, 292] on icon "button" at bounding box center [326, 295] width 24 height 24
click at [617, 219] on icon "button" at bounding box center [620, 217] width 18 height 18
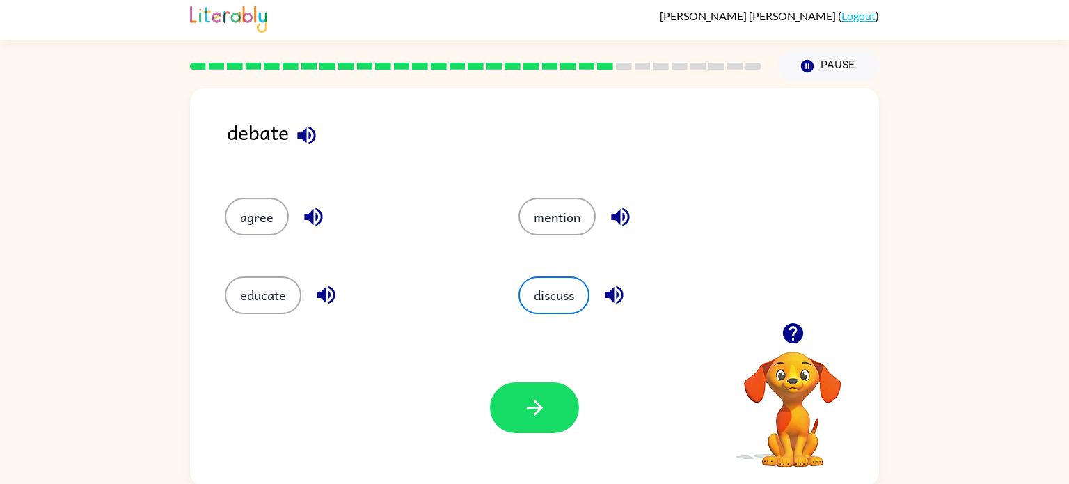
click at [529, 377] on div "Your browser must support playing .mp4 files to use Literably. Please try using…" at bounding box center [534, 407] width 689 height 157
click at [528, 400] on icon "button" at bounding box center [535, 407] width 24 height 24
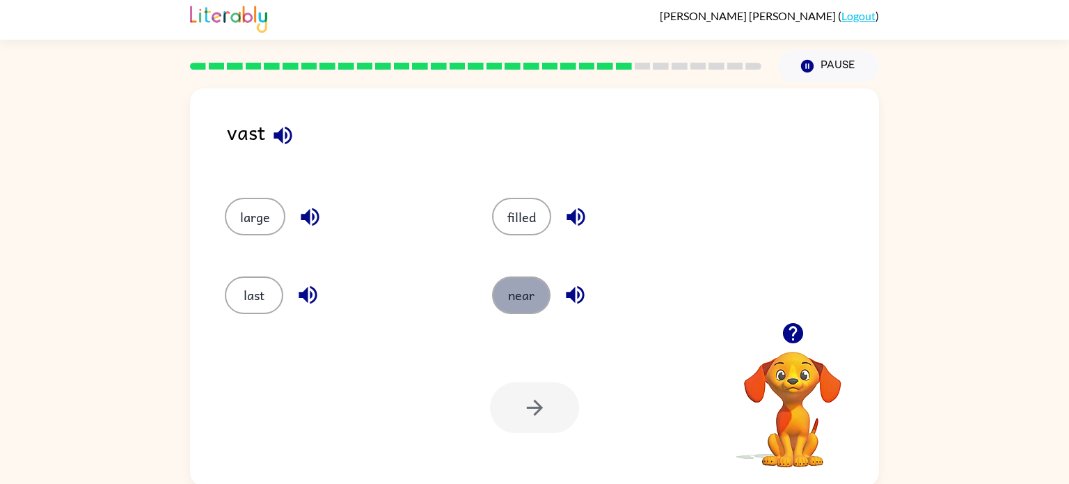
click at [516, 281] on button "near" at bounding box center [521, 295] width 58 height 38
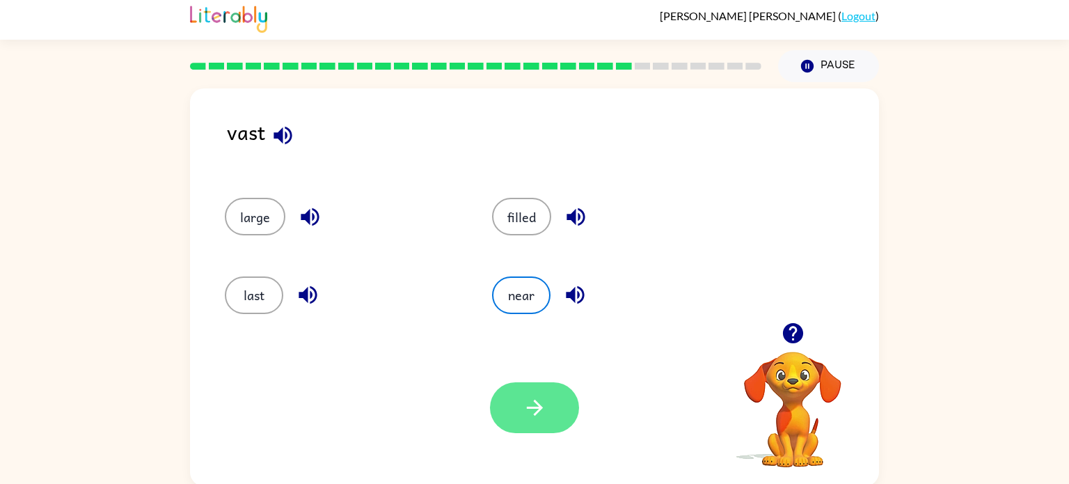
click at [539, 412] on icon "button" at bounding box center [535, 407] width 24 height 24
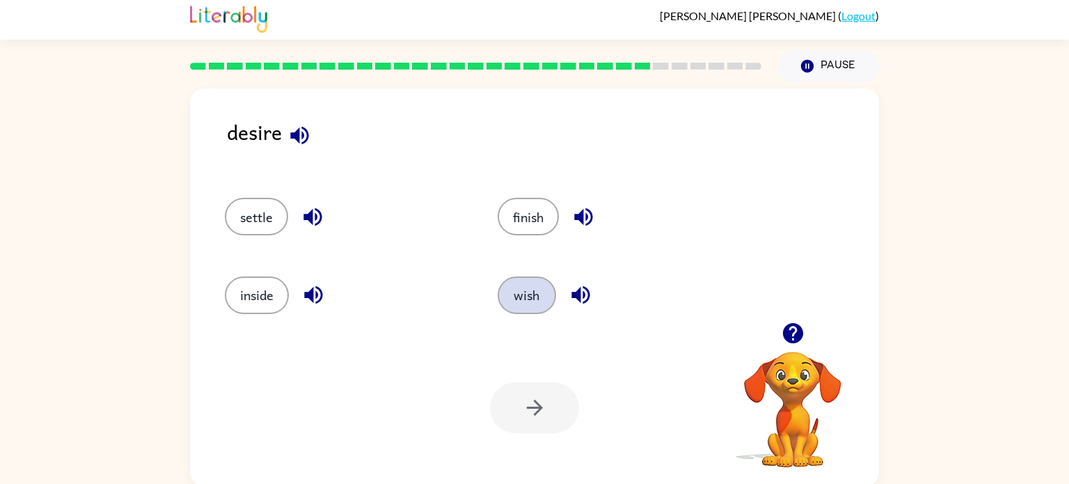
click at [524, 302] on button "wish" at bounding box center [527, 295] width 58 height 38
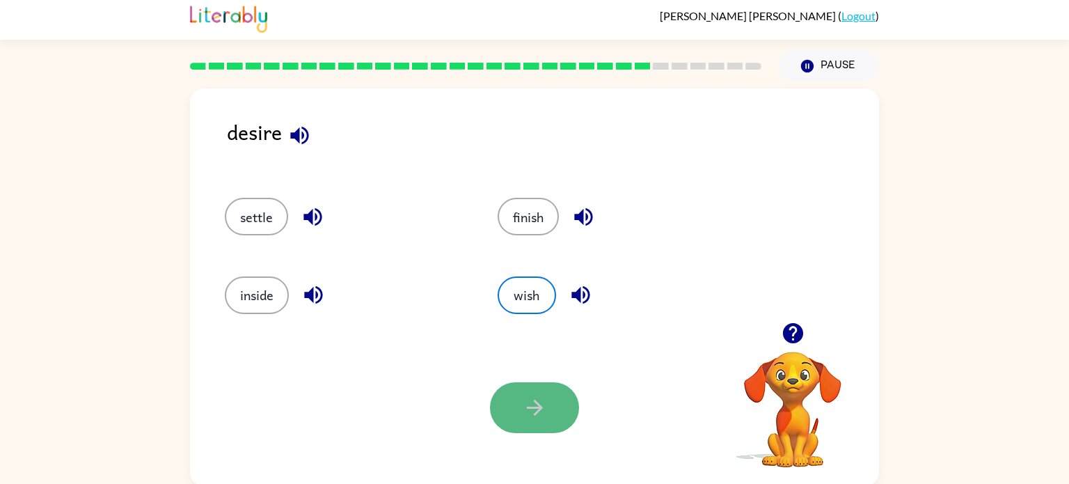
click at [513, 425] on button "button" at bounding box center [534, 407] width 89 height 51
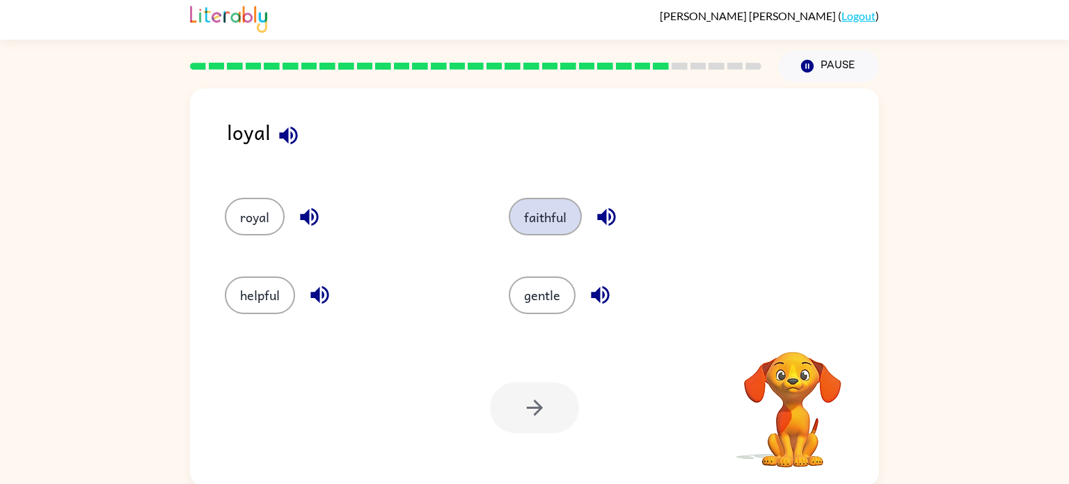
click at [516, 231] on button "faithful" at bounding box center [545, 217] width 73 height 38
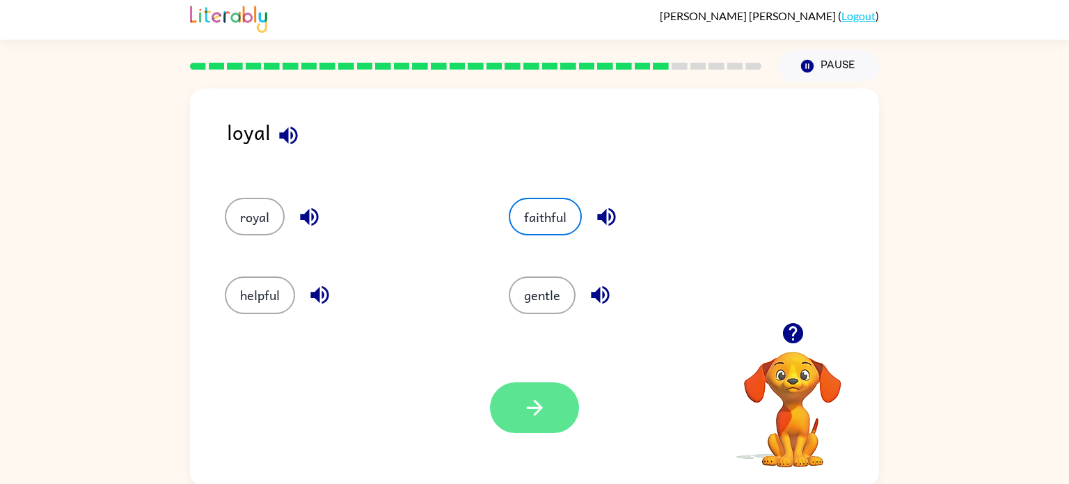
click at [535, 404] on icon "button" at bounding box center [535, 407] width 24 height 24
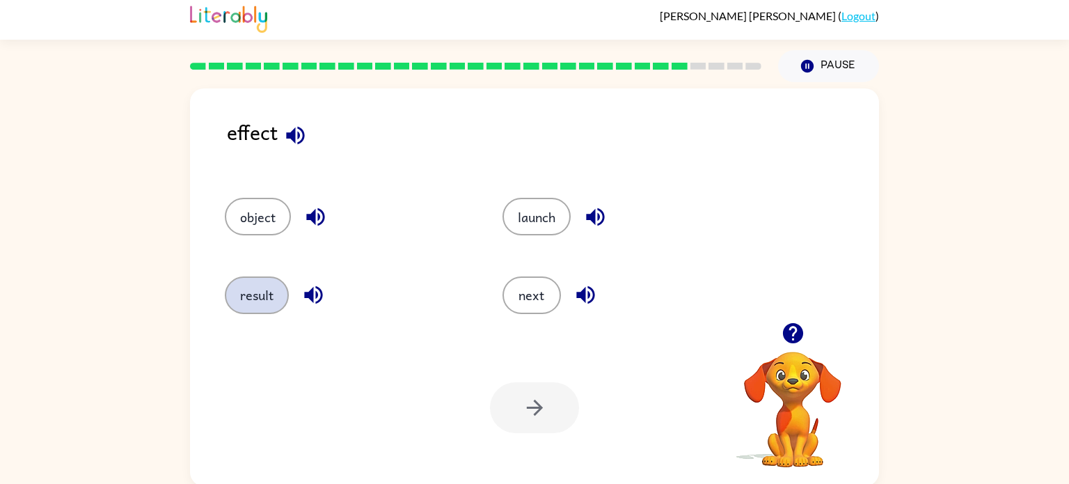
click at [254, 295] on button "result" at bounding box center [257, 295] width 64 height 38
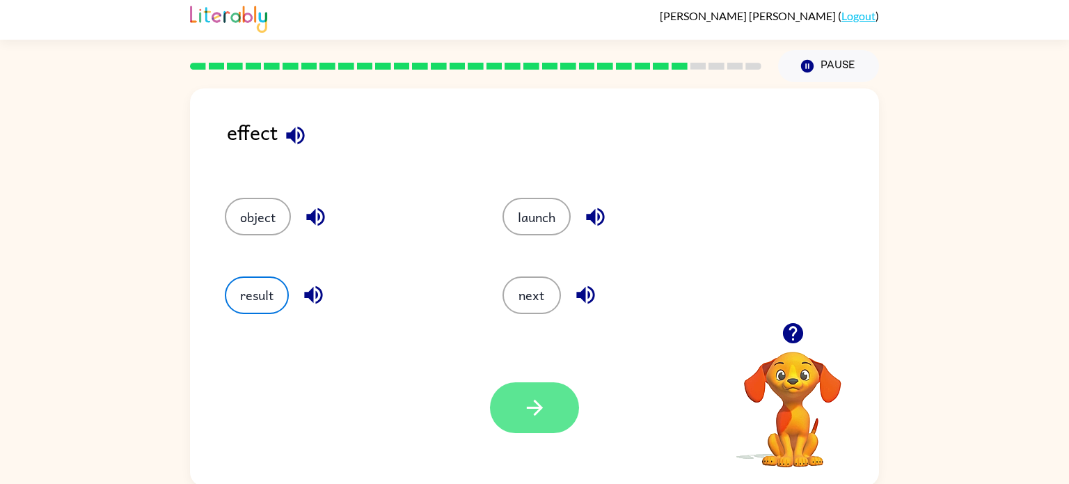
click at [519, 412] on button "button" at bounding box center [534, 407] width 89 height 51
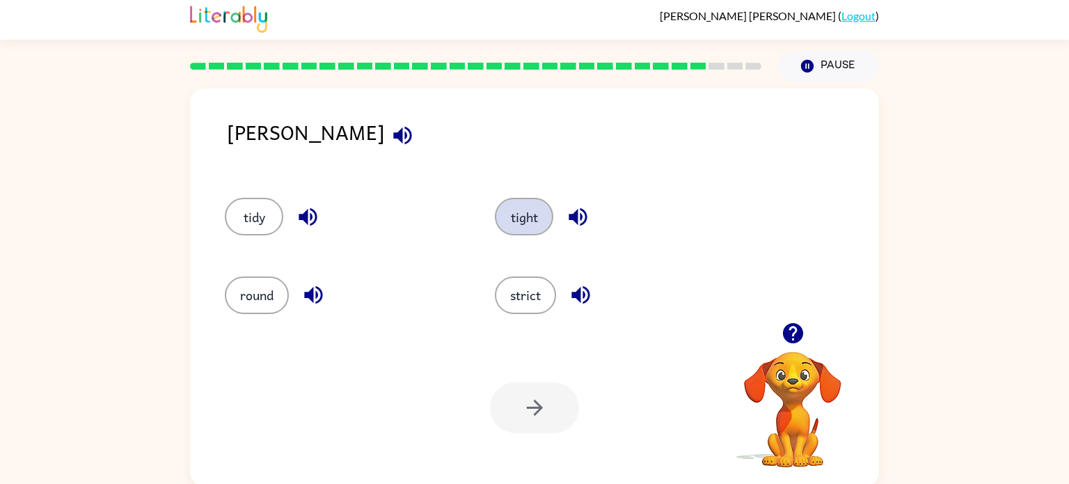
click at [522, 216] on button "tight" at bounding box center [524, 217] width 58 height 38
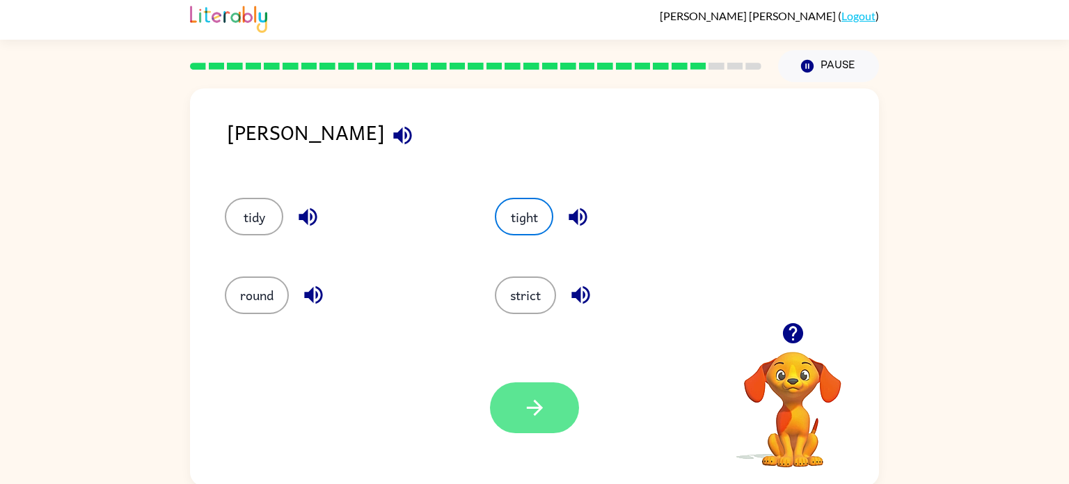
click at [550, 398] on button "button" at bounding box center [534, 407] width 89 height 51
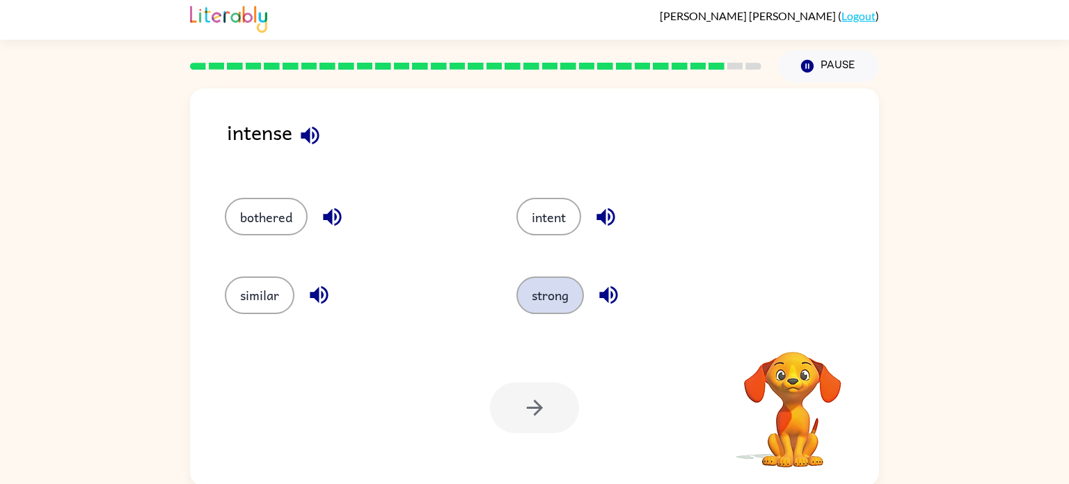
click at [535, 297] on button "strong" at bounding box center [550, 295] width 68 height 38
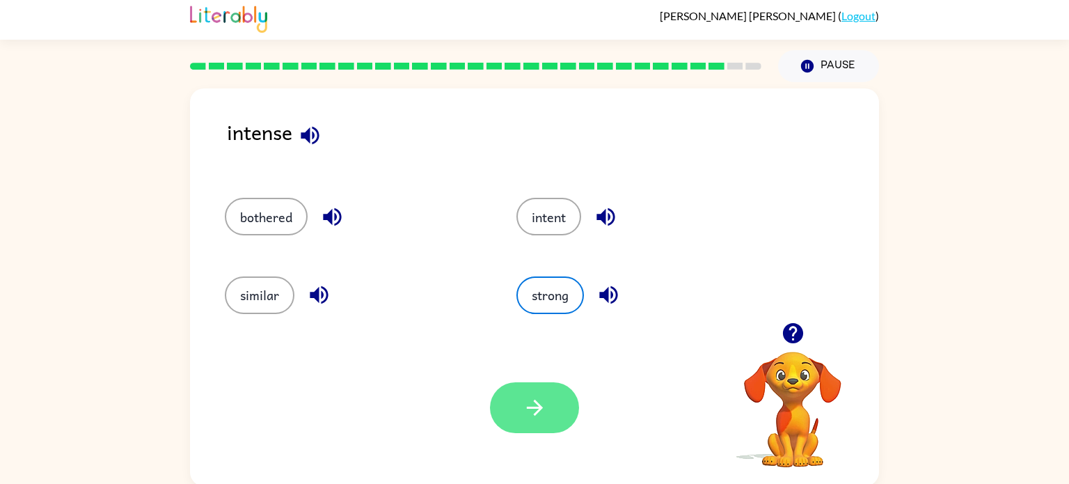
click at [539, 409] on icon "button" at bounding box center [534, 408] width 16 height 16
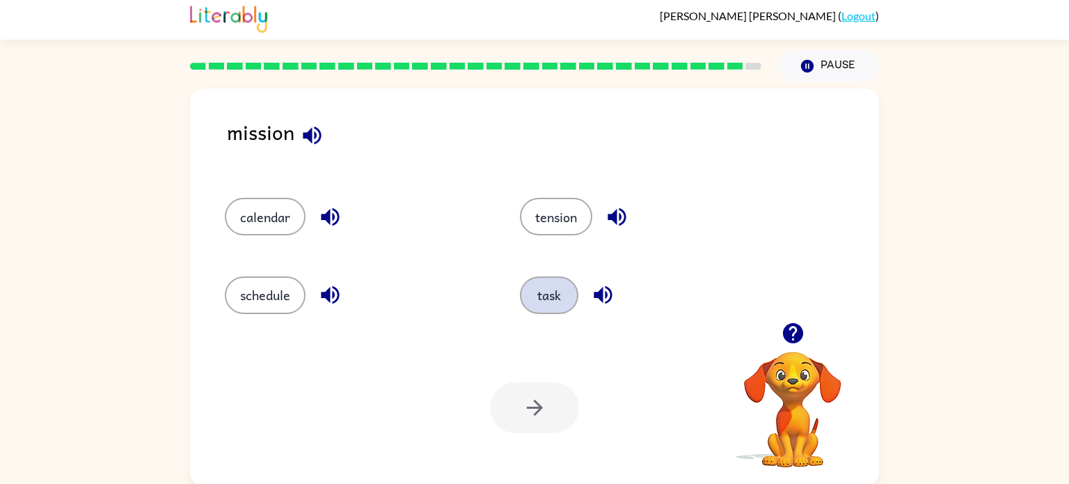
click at [542, 297] on button "task" at bounding box center [549, 295] width 58 height 38
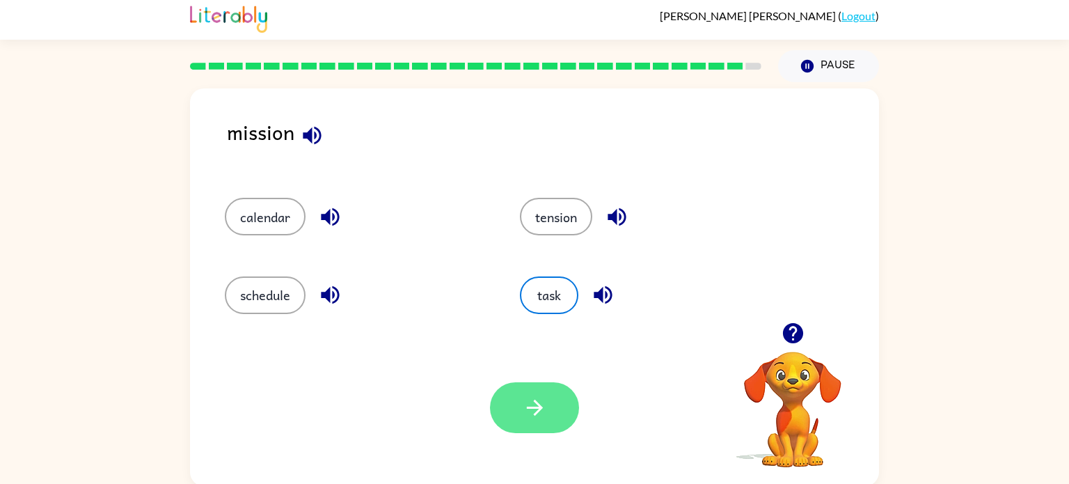
click at [512, 406] on button "button" at bounding box center [534, 407] width 89 height 51
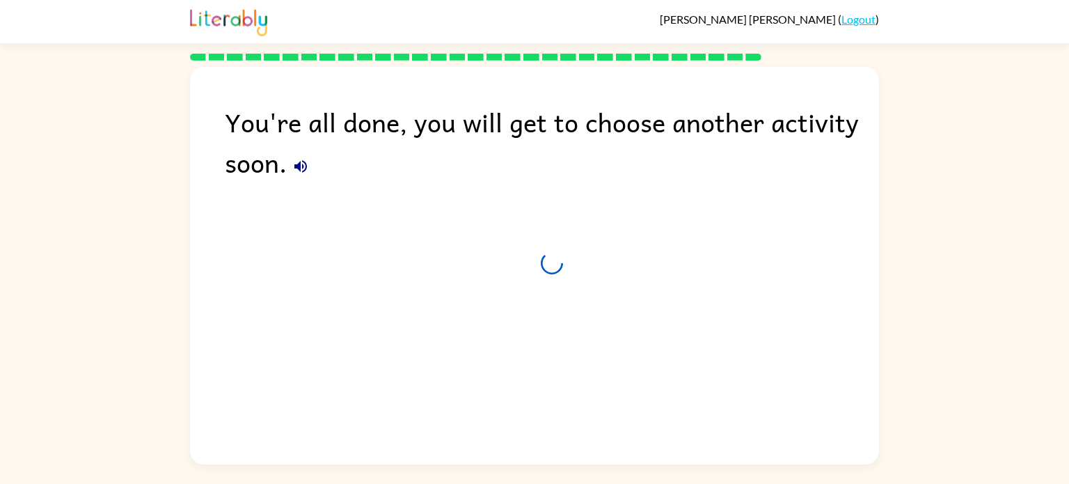
scroll to position [0, 0]
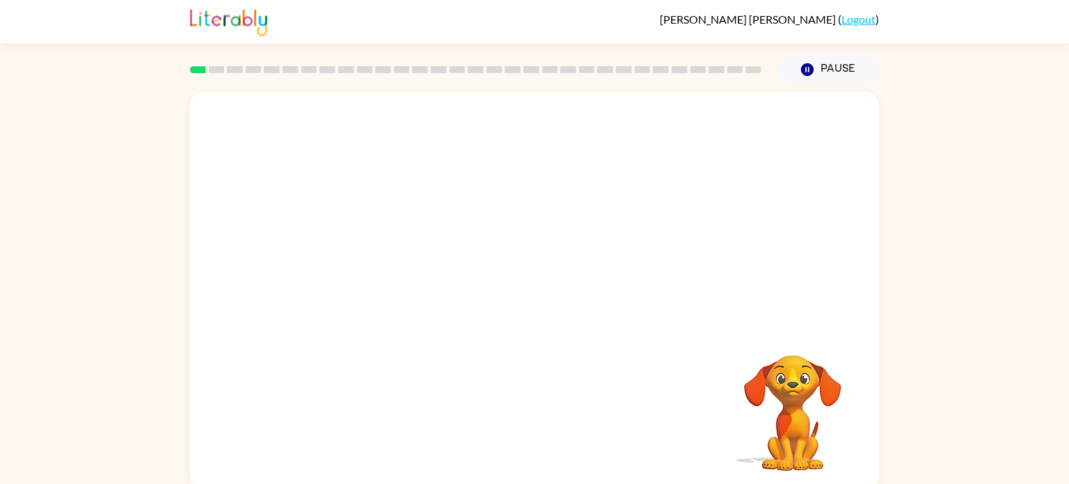
scroll to position [6, 0]
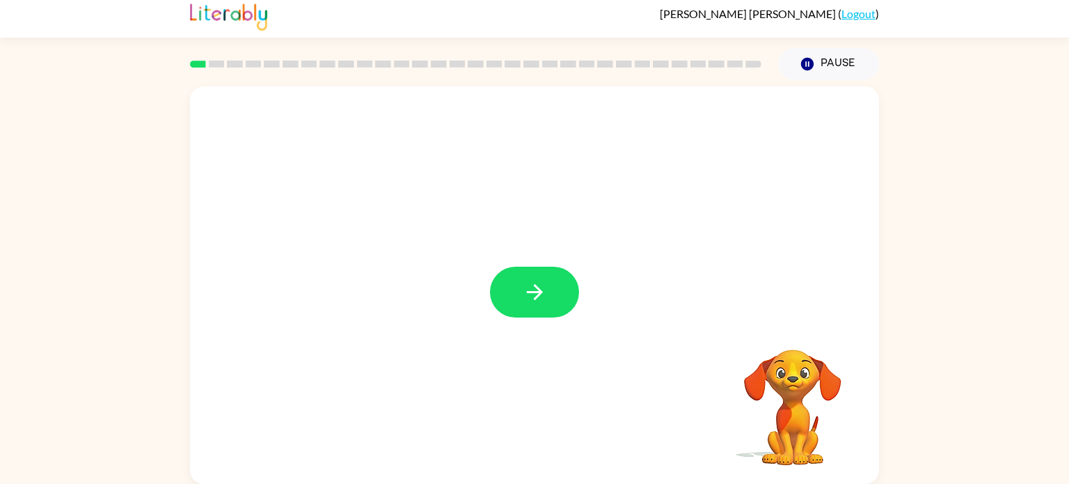
click at [523, 285] on icon "button" at bounding box center [535, 292] width 24 height 24
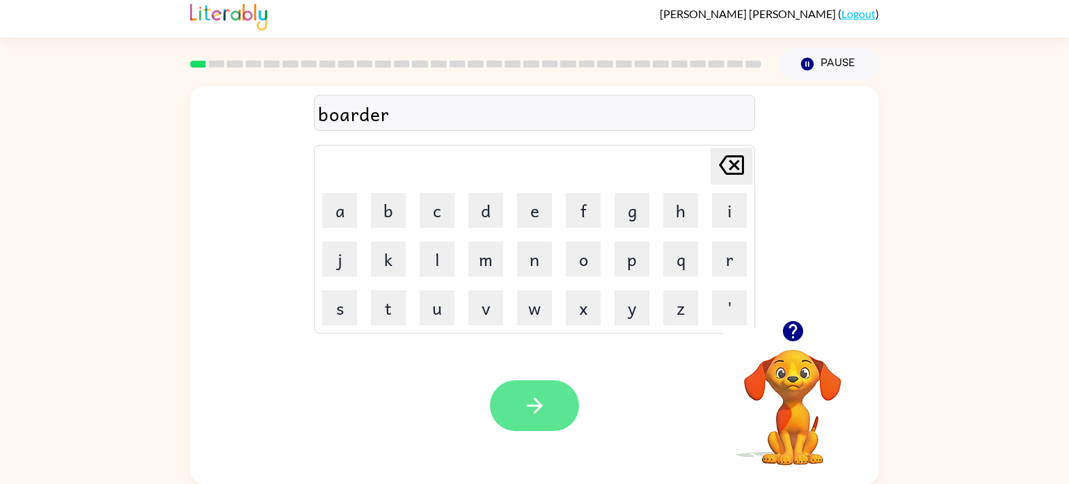
click at [546, 424] on button "button" at bounding box center [534, 405] width 89 height 51
click at [533, 406] on icon "button" at bounding box center [535, 405] width 24 height 24
click at [540, 416] on icon "button" at bounding box center [535, 405] width 24 height 24
click at [564, 402] on button "button" at bounding box center [534, 405] width 89 height 51
click at [537, 417] on icon "button" at bounding box center [535, 405] width 24 height 24
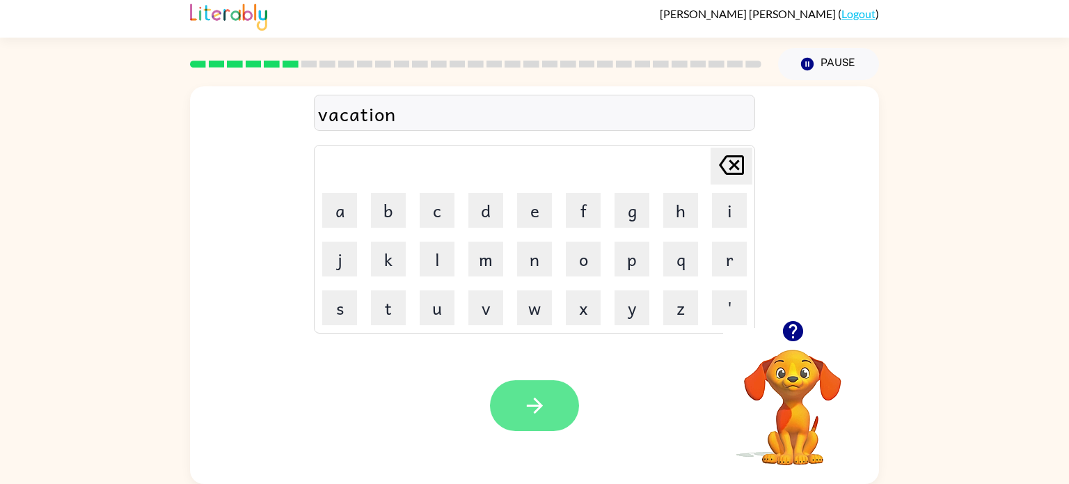
click at [544, 418] on button "button" at bounding box center [534, 405] width 89 height 51
click at [553, 417] on button "button" at bounding box center [534, 405] width 89 height 51
click at [559, 426] on button "button" at bounding box center [534, 405] width 89 height 51
click at [548, 419] on div at bounding box center [534, 405] width 89 height 51
click at [518, 397] on button "button" at bounding box center [534, 405] width 89 height 51
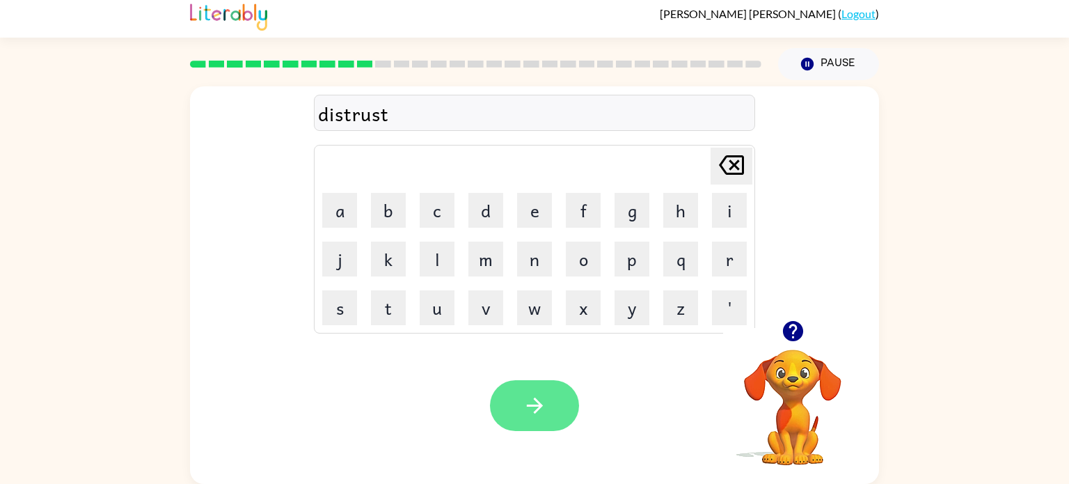
click at [537, 409] on icon "button" at bounding box center [534, 405] width 16 height 16
click at [546, 427] on button "button" at bounding box center [534, 405] width 89 height 51
click at [552, 418] on div at bounding box center [534, 405] width 89 height 51
click at [547, 429] on button "button" at bounding box center [534, 405] width 89 height 51
click at [547, 417] on button "button" at bounding box center [534, 405] width 89 height 51
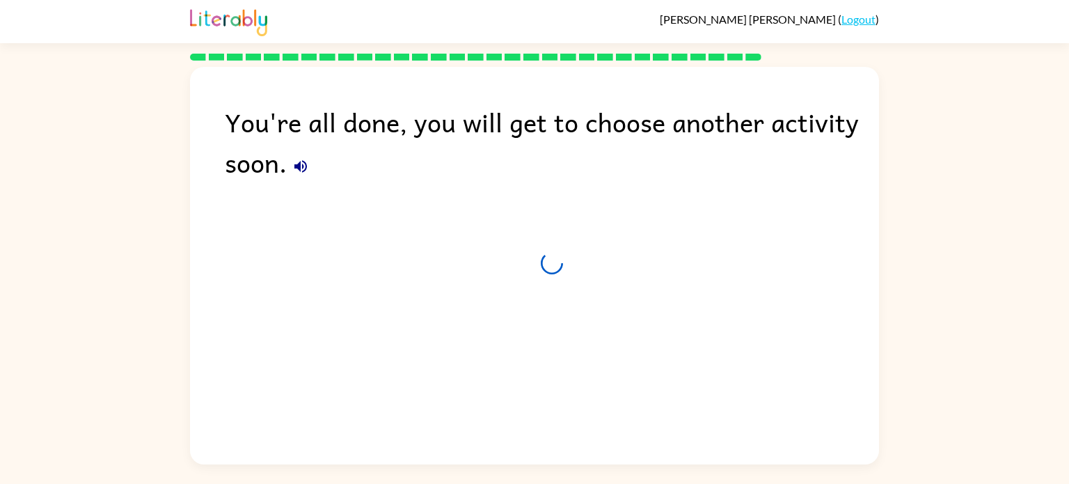
scroll to position [0, 0]
